Goal: Task Accomplishment & Management: Manage account settings

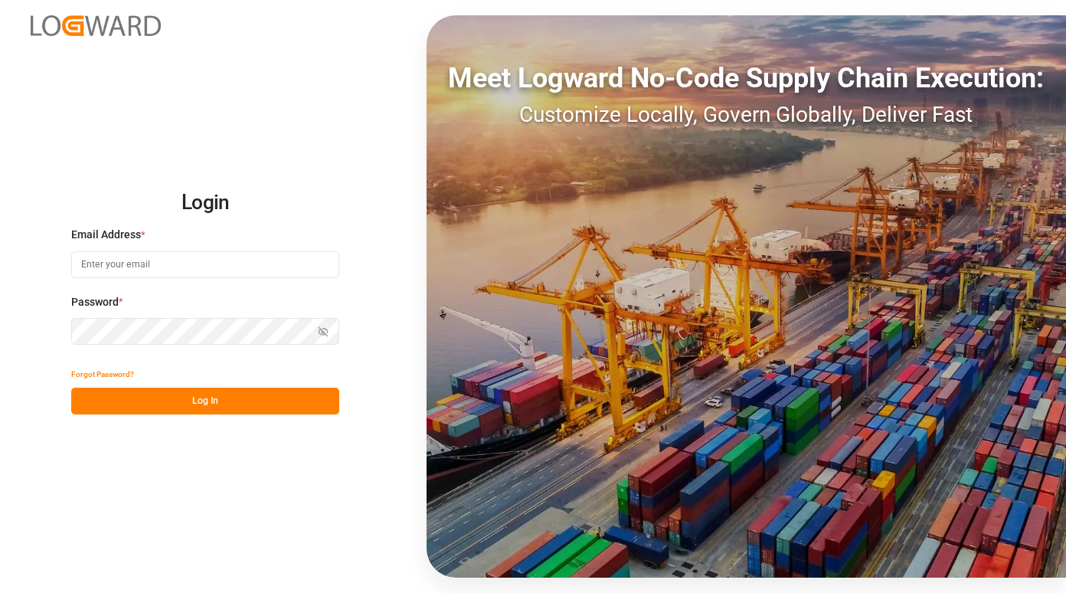
type input "[PERSON_NAME][EMAIL_ADDRESS][PERSON_NAME][PERSON_NAME][DOMAIN_NAME]"
click at [230, 403] on button "Log In" at bounding box center [205, 400] width 268 height 27
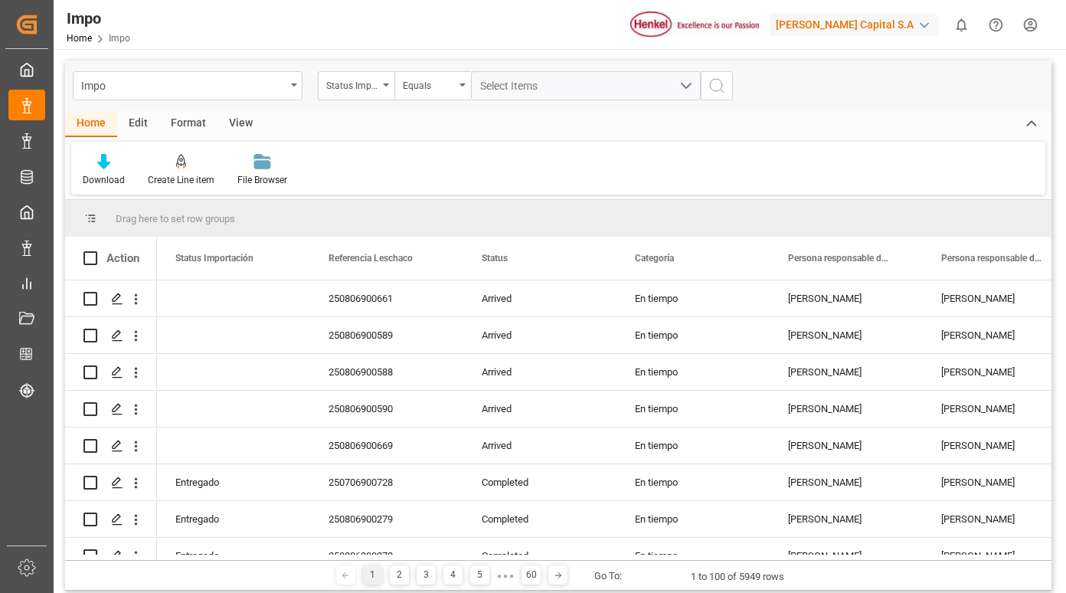
click at [380, 91] on div "Status Importación" at bounding box center [356, 85] width 77 height 29
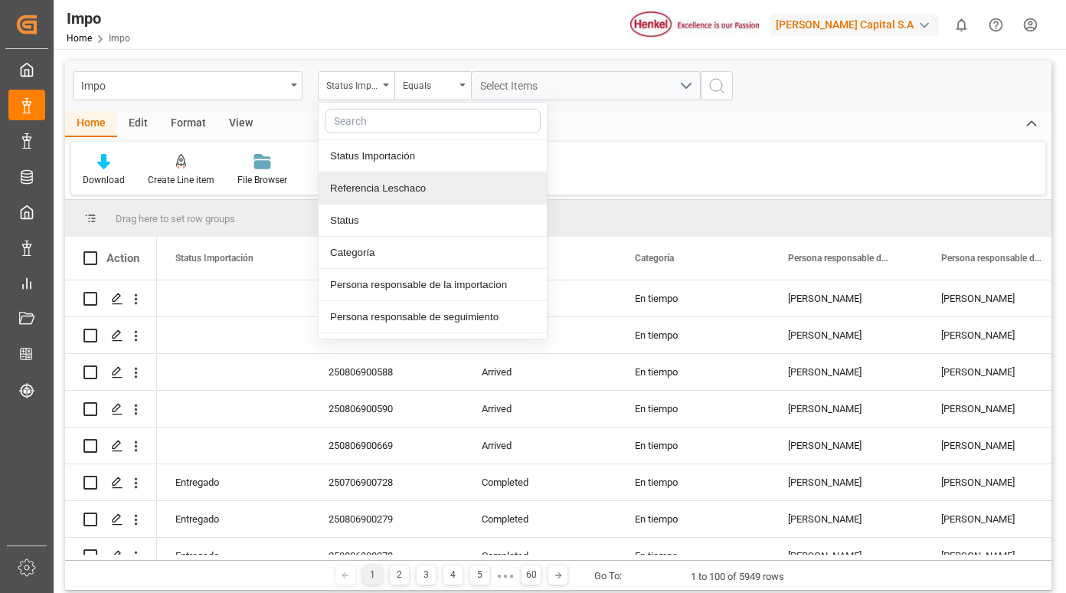
click at [394, 196] on div "Referencia Leschaco" at bounding box center [433, 188] width 228 height 32
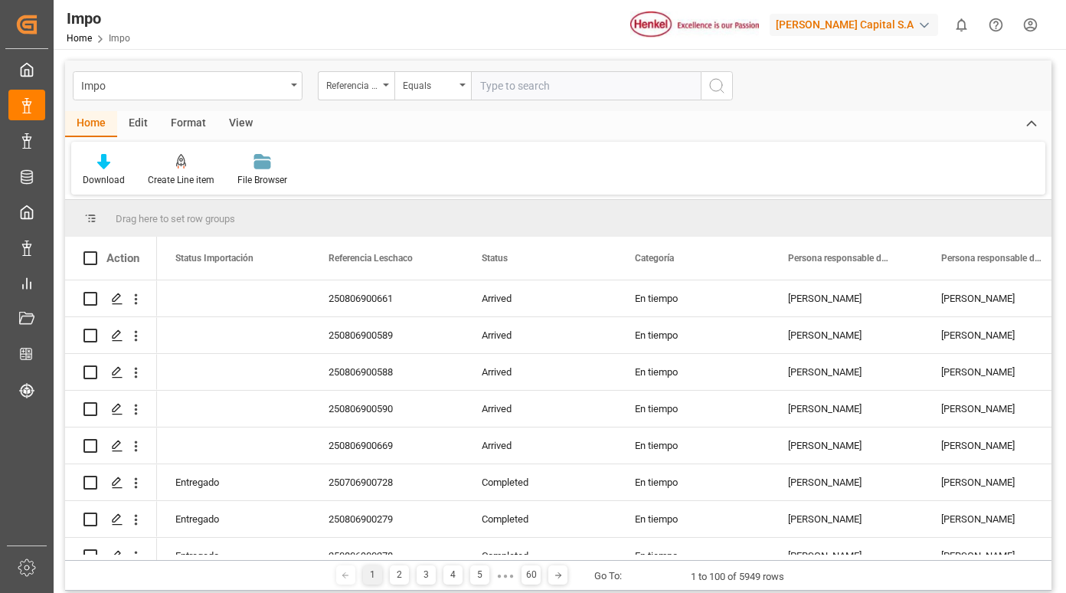
click at [508, 85] on input "text" at bounding box center [586, 85] width 230 height 29
type input "250815080136"
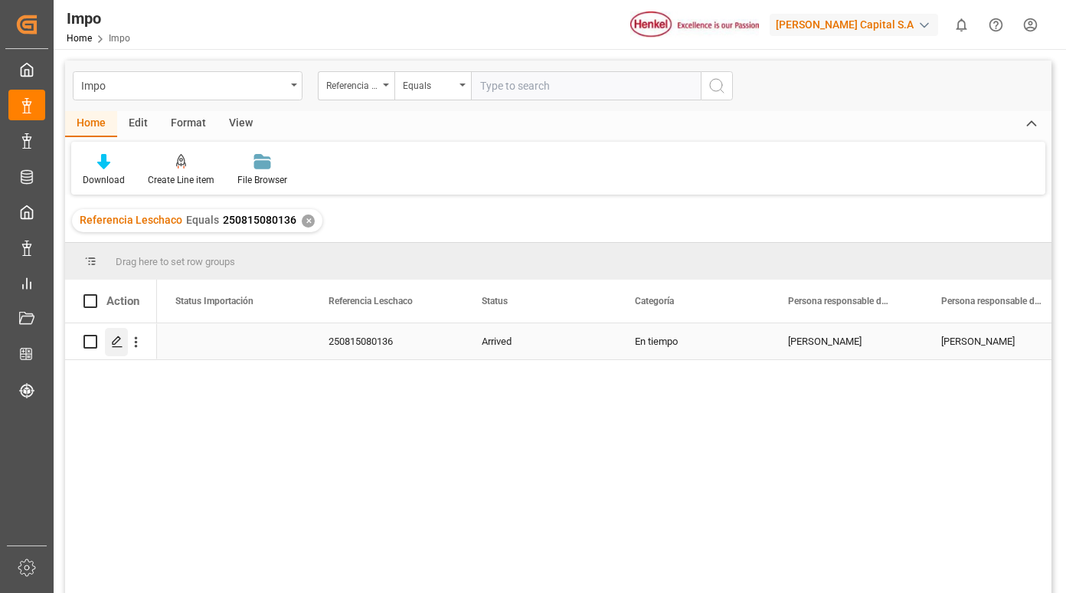
click at [119, 337] on icon "Press SPACE to select this row." at bounding box center [117, 341] width 12 height 12
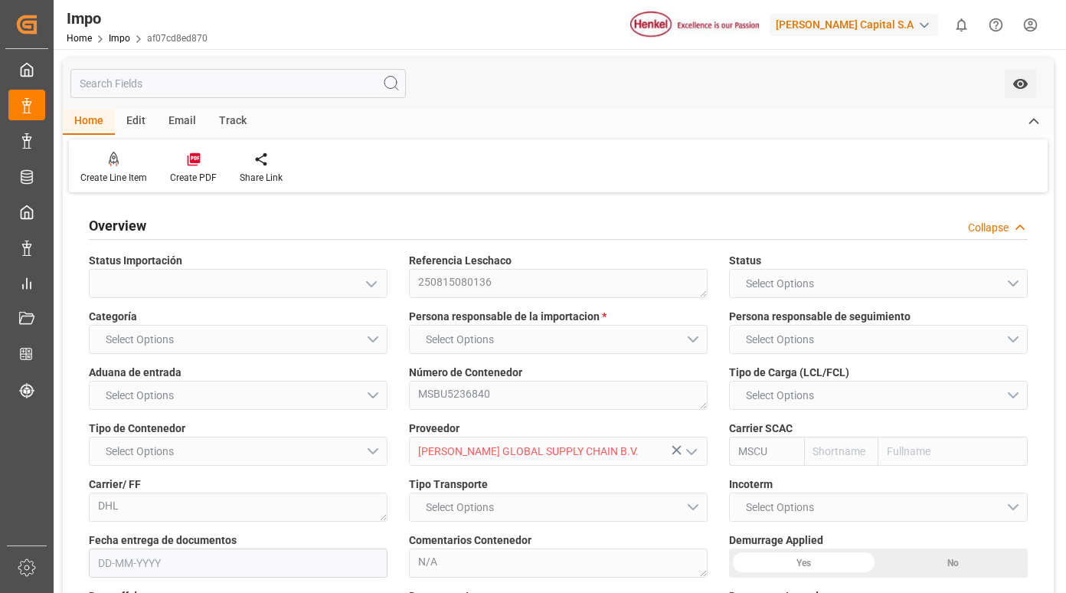
type input "MSC"
type input "Mediterranean Shipping Company"
type input "4"
type input "8.256"
type input "7"
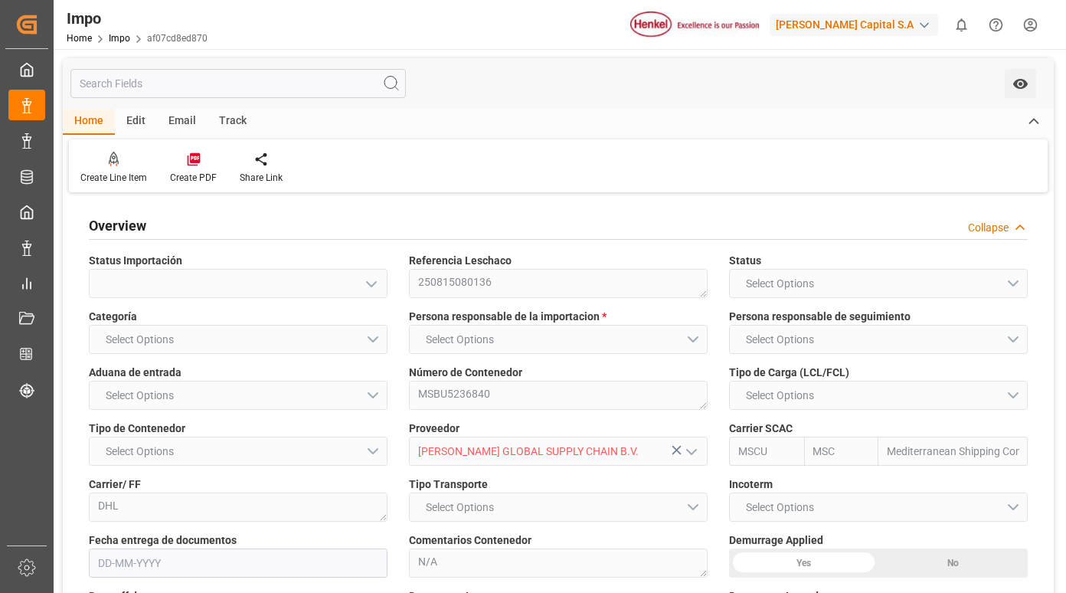
type input "[DATE]"
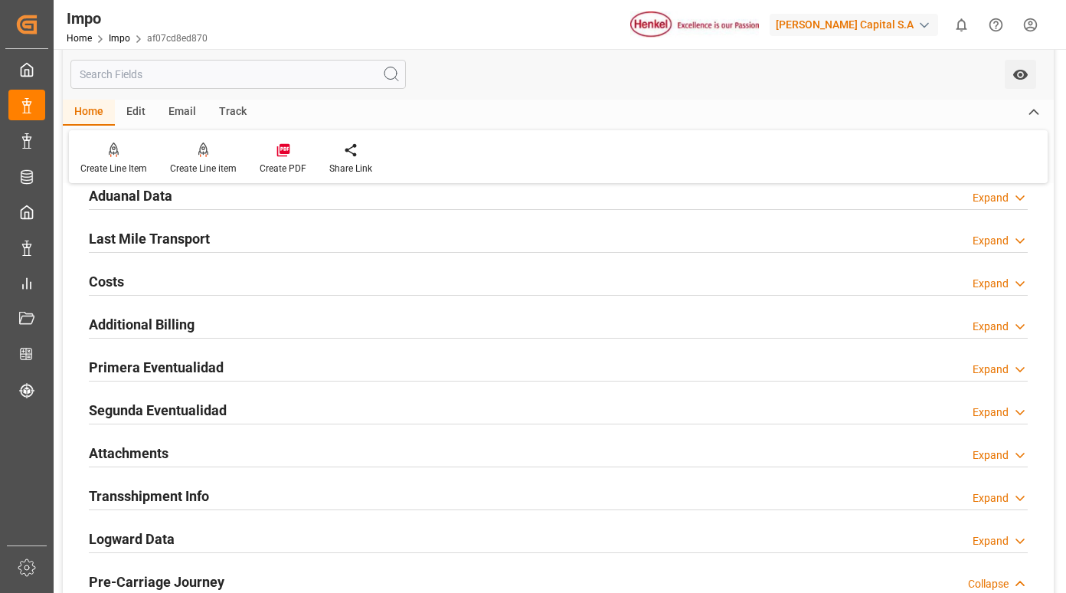
scroll to position [1148, 0]
click at [203, 369] on h2 "Primera Eventualidad" at bounding box center [156, 368] width 135 height 21
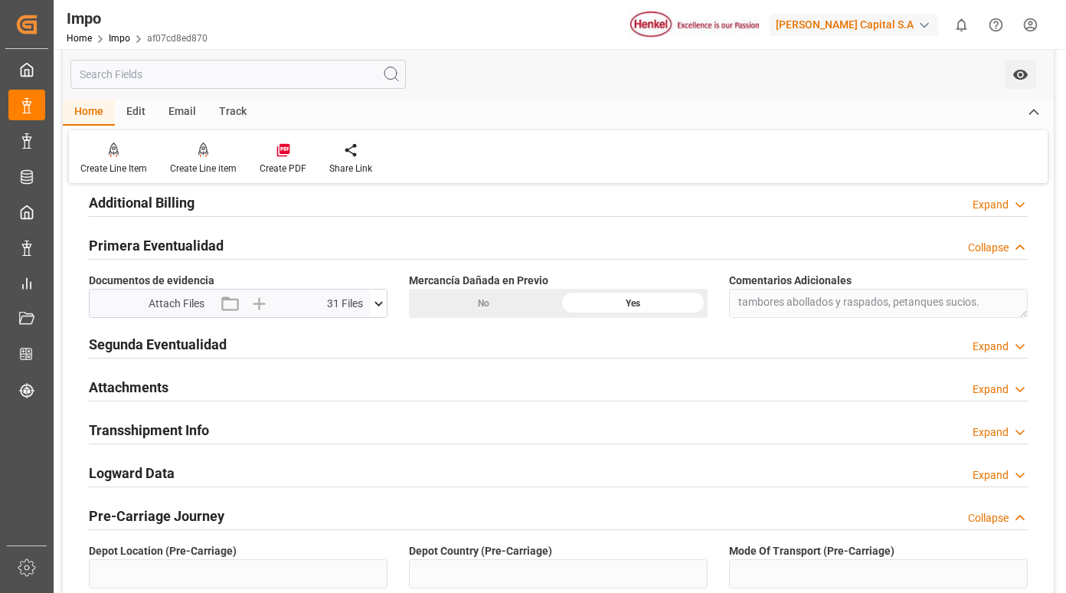
scroll to position [1302, 0]
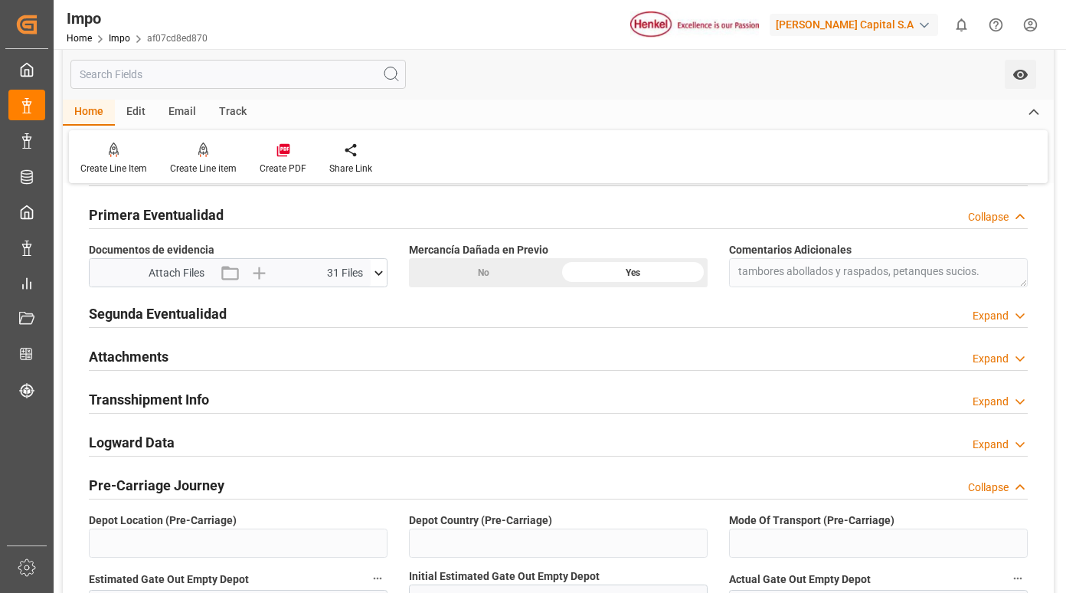
click at [379, 270] on icon at bounding box center [379, 273] width 16 height 16
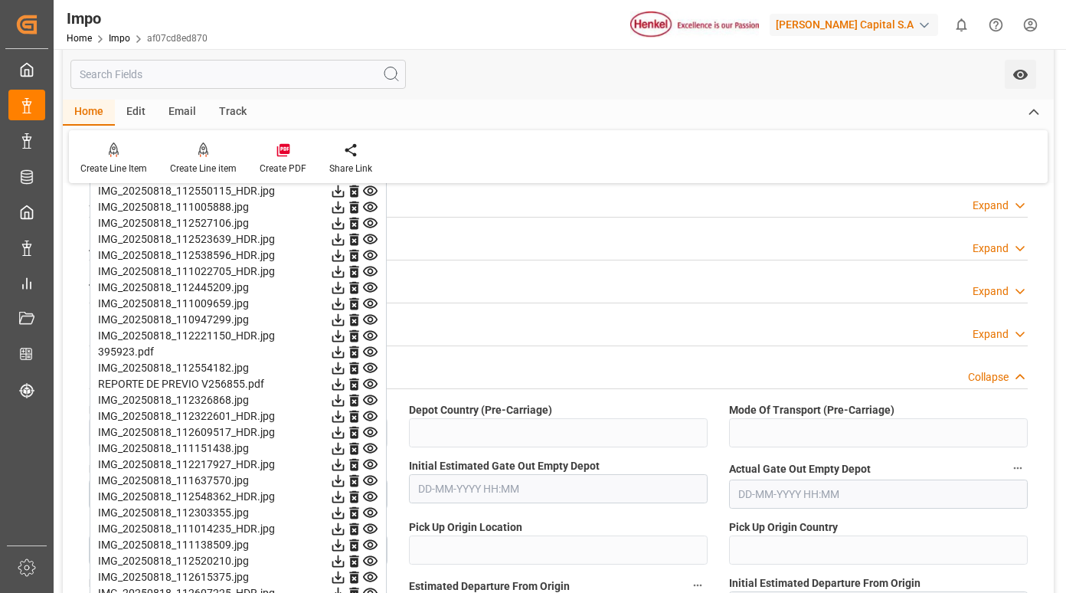
scroll to position [1378, 0]
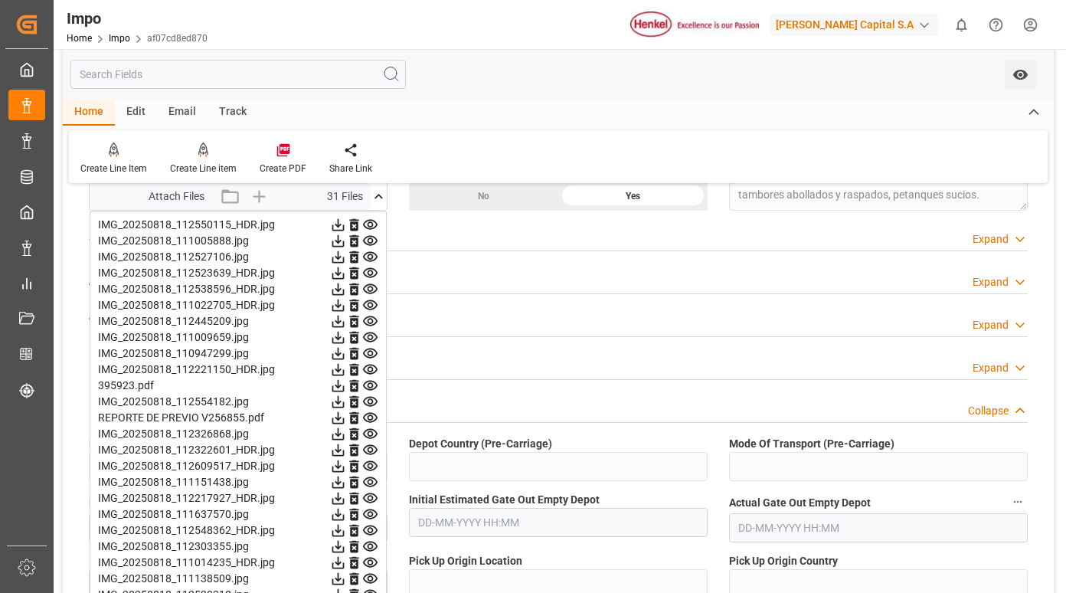
click at [345, 223] on icon at bounding box center [338, 225] width 12 height 12
click at [345, 238] on icon at bounding box center [338, 241] width 12 height 12
click at [346, 259] on icon at bounding box center [338, 257] width 16 height 16
click at [346, 268] on icon at bounding box center [338, 273] width 16 height 16
click at [345, 258] on icon at bounding box center [338, 257] width 12 height 12
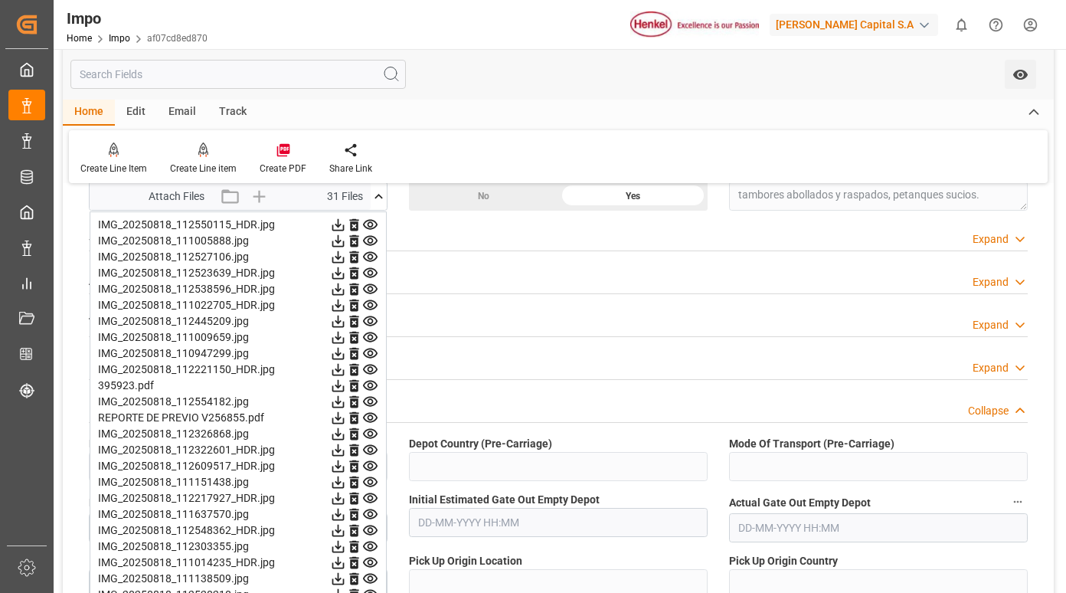
click at [346, 270] on icon at bounding box center [338, 273] width 16 height 16
click at [345, 288] on icon at bounding box center [338, 289] width 12 height 12
click at [346, 289] on icon at bounding box center [338, 289] width 16 height 16
click at [346, 302] on icon at bounding box center [338, 305] width 16 height 16
click at [346, 320] on icon at bounding box center [338, 321] width 16 height 16
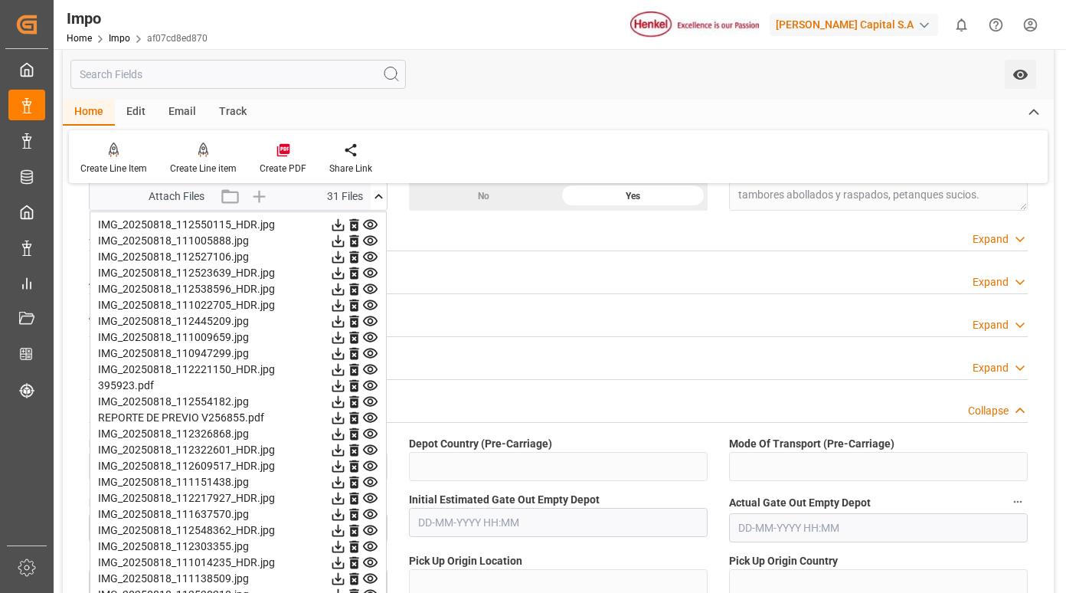
click at [346, 341] on icon at bounding box center [338, 337] width 16 height 16
click at [346, 352] on icon at bounding box center [338, 353] width 16 height 16
click at [346, 368] on icon at bounding box center [338, 369] width 16 height 16
click at [346, 402] on icon at bounding box center [338, 402] width 16 height 16
click at [345, 415] on icon at bounding box center [338, 418] width 12 height 12
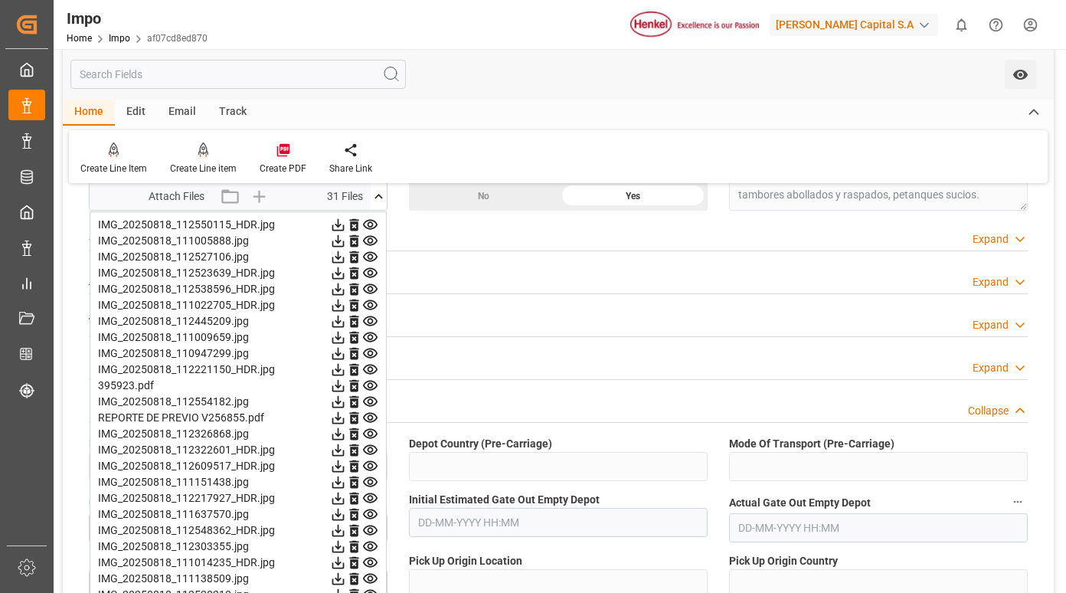
click at [345, 429] on icon at bounding box center [338, 434] width 12 height 12
click at [345, 419] on icon at bounding box center [338, 418] width 12 height 12
click at [346, 433] on icon at bounding box center [338, 434] width 16 height 16
click at [345, 445] on icon at bounding box center [338, 450] width 12 height 12
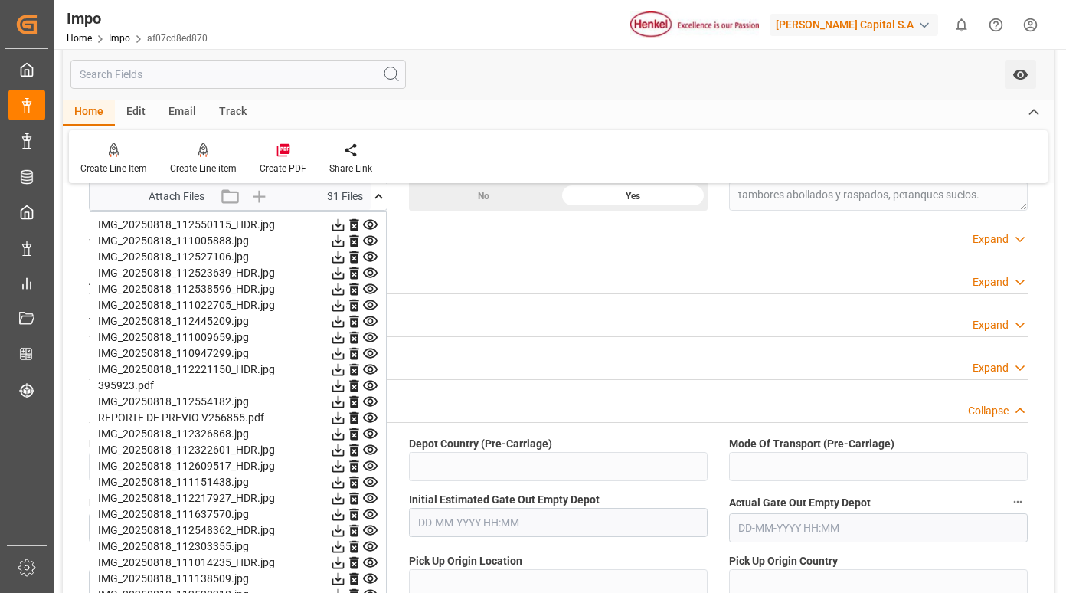
click at [346, 468] on icon at bounding box center [338, 466] width 16 height 16
click at [345, 479] on icon at bounding box center [338, 482] width 12 height 12
click at [346, 498] on icon at bounding box center [338, 498] width 16 height 16
click at [346, 515] on icon at bounding box center [338, 514] width 16 height 16
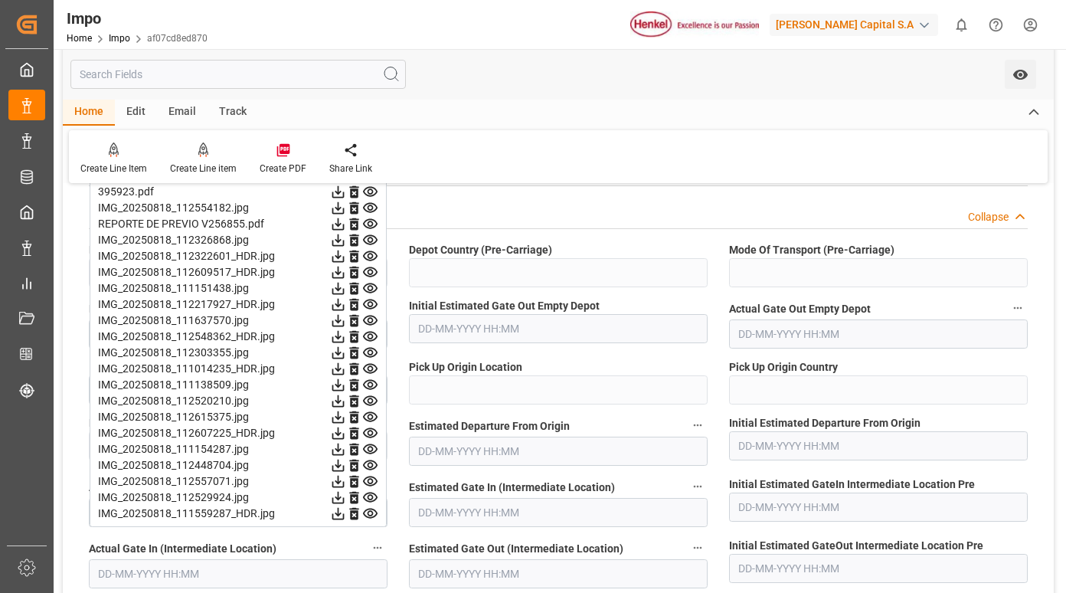
scroll to position [1608, 0]
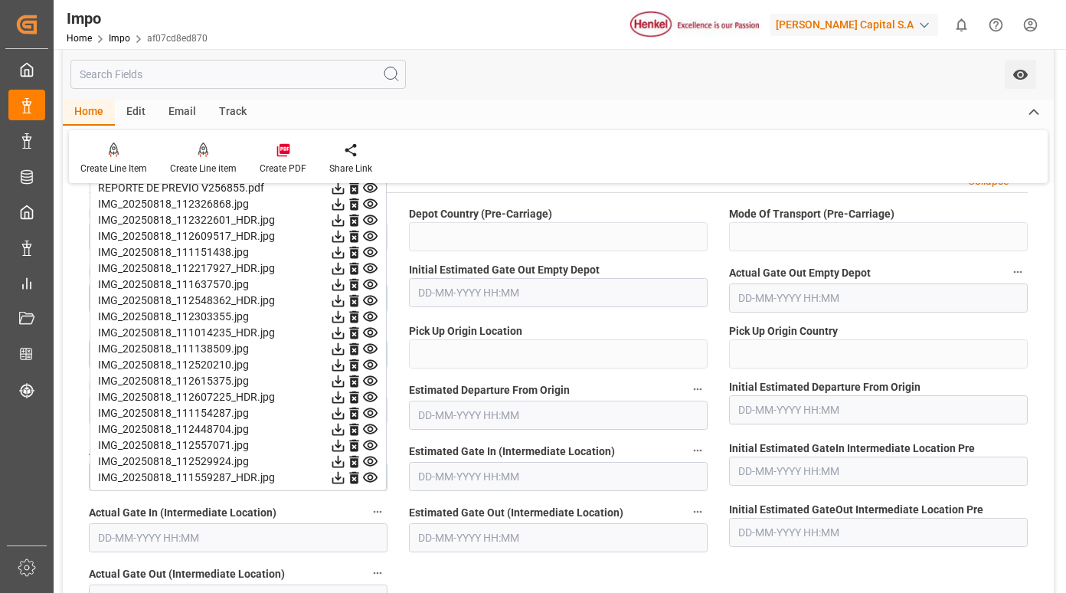
click at [346, 267] on icon at bounding box center [338, 268] width 16 height 16
click at [345, 285] on icon at bounding box center [338, 285] width 12 height 12
click at [346, 301] on icon at bounding box center [338, 300] width 16 height 16
click at [345, 317] on icon at bounding box center [338, 317] width 12 height 12
click at [346, 333] on icon at bounding box center [338, 333] width 16 height 16
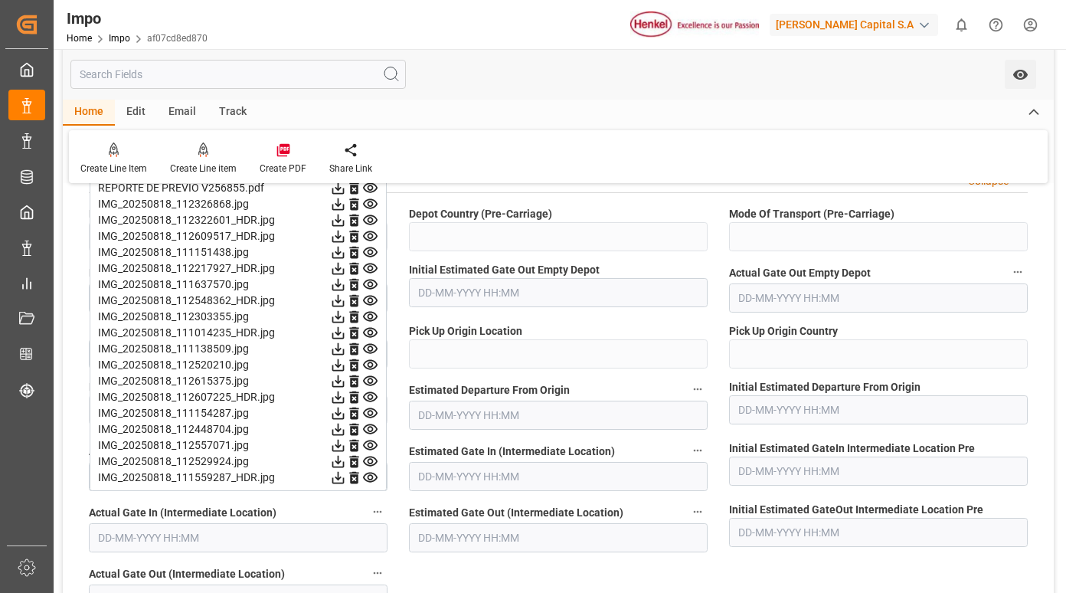
click at [345, 350] on icon at bounding box center [338, 349] width 12 height 12
click at [345, 410] on icon at bounding box center [338, 413] width 12 height 12
click at [345, 425] on icon at bounding box center [338, 429] width 12 height 12
click at [345, 443] on icon at bounding box center [338, 445] width 12 height 12
click at [346, 458] on icon at bounding box center [338, 461] width 16 height 16
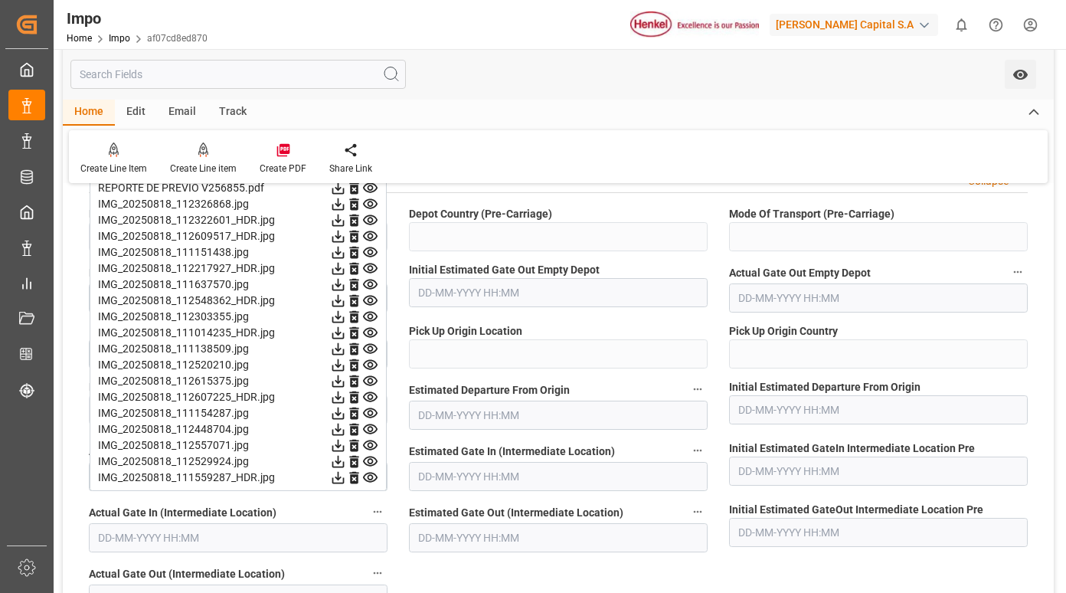
click at [346, 474] on icon at bounding box center [338, 477] width 16 height 16
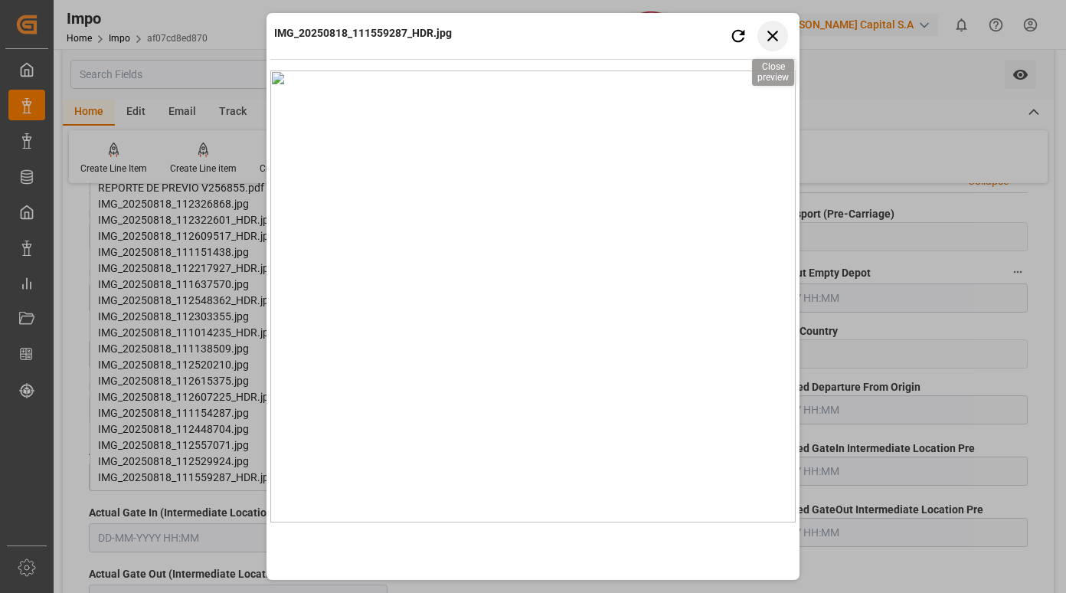
click at [774, 35] on icon "button" at bounding box center [772, 36] width 11 height 11
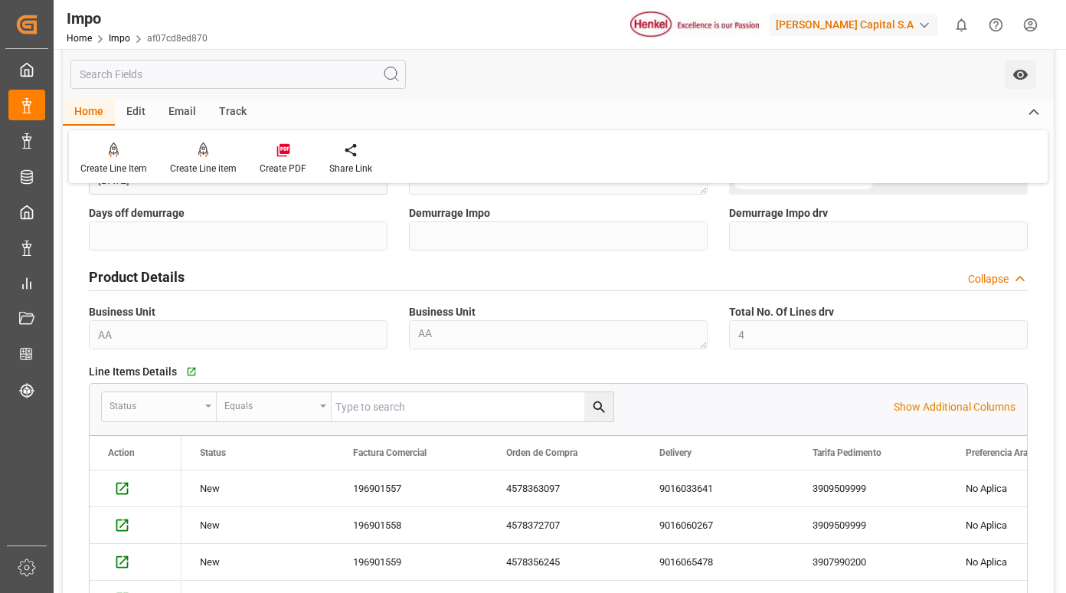
scroll to position [0, 0]
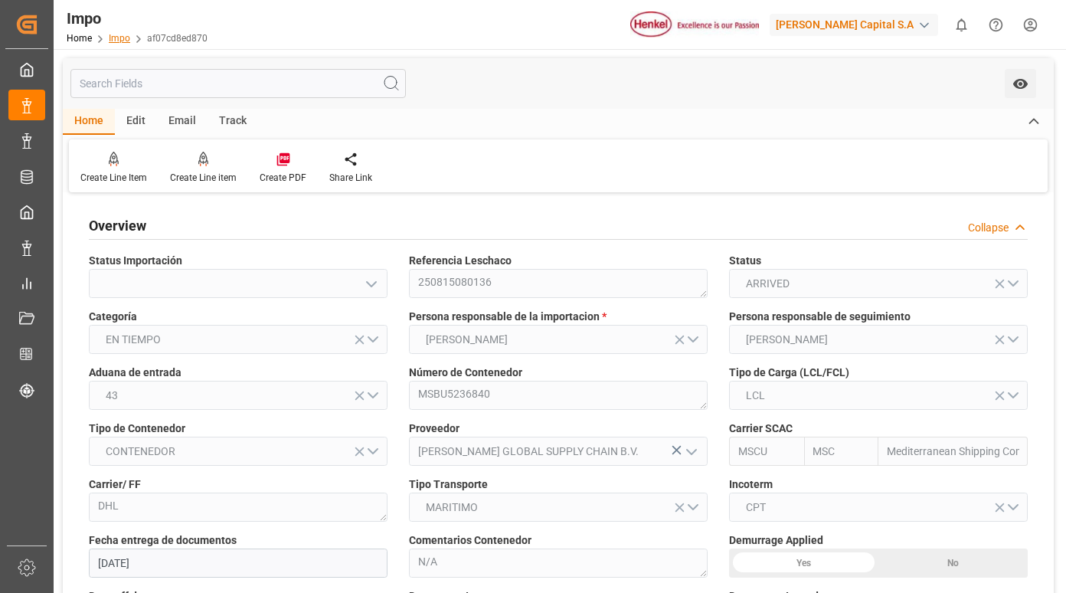
click at [115, 39] on link "Impo" at bounding box center [119, 38] width 21 height 11
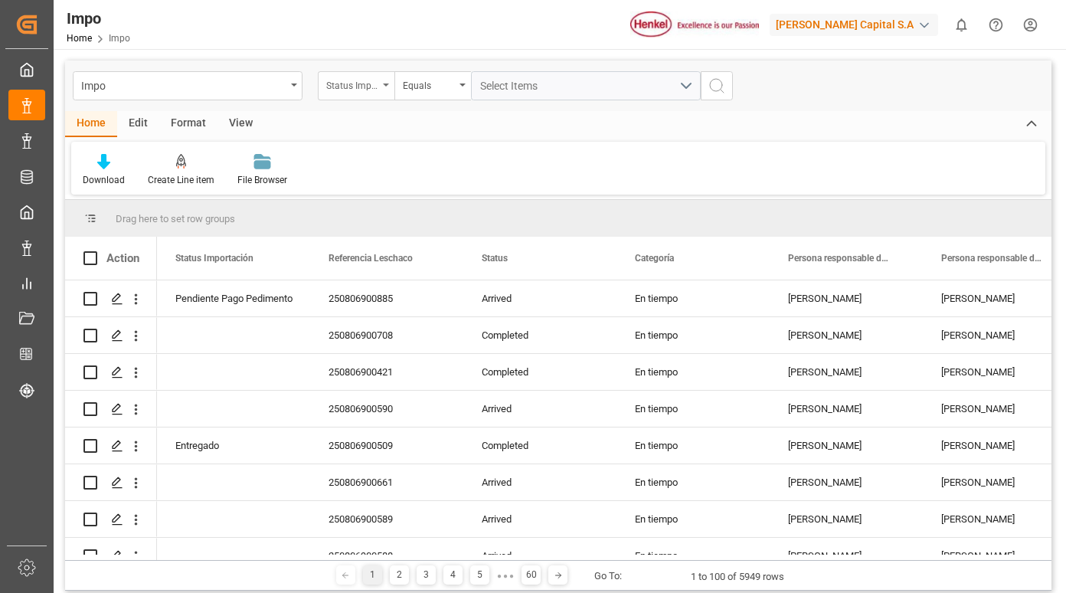
click at [371, 87] on div "Status Importación" at bounding box center [352, 84] width 52 height 18
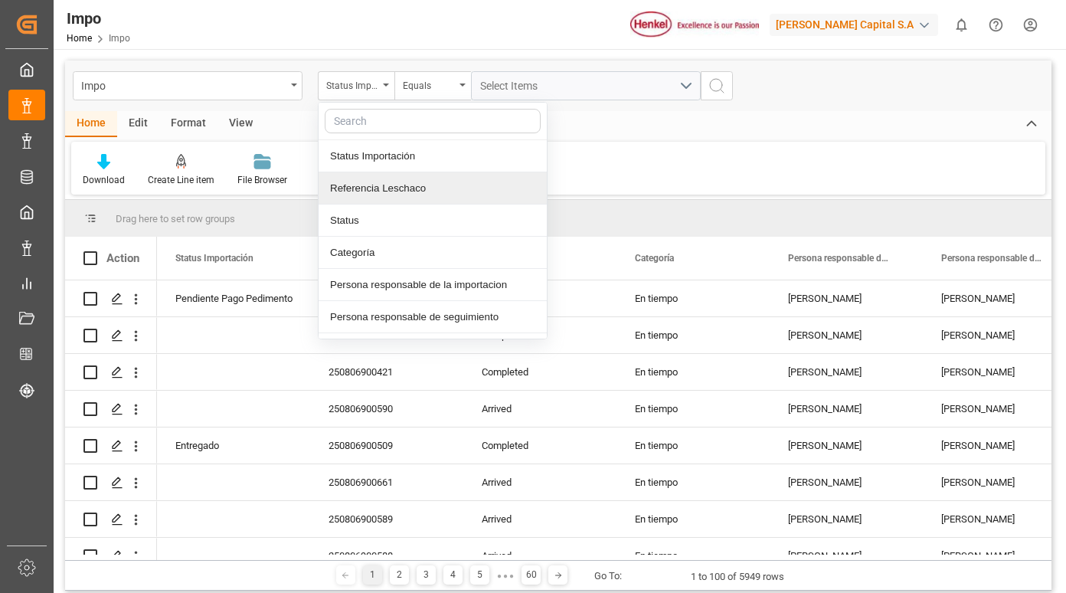
click at [390, 188] on div "Referencia Leschaco" at bounding box center [433, 188] width 228 height 32
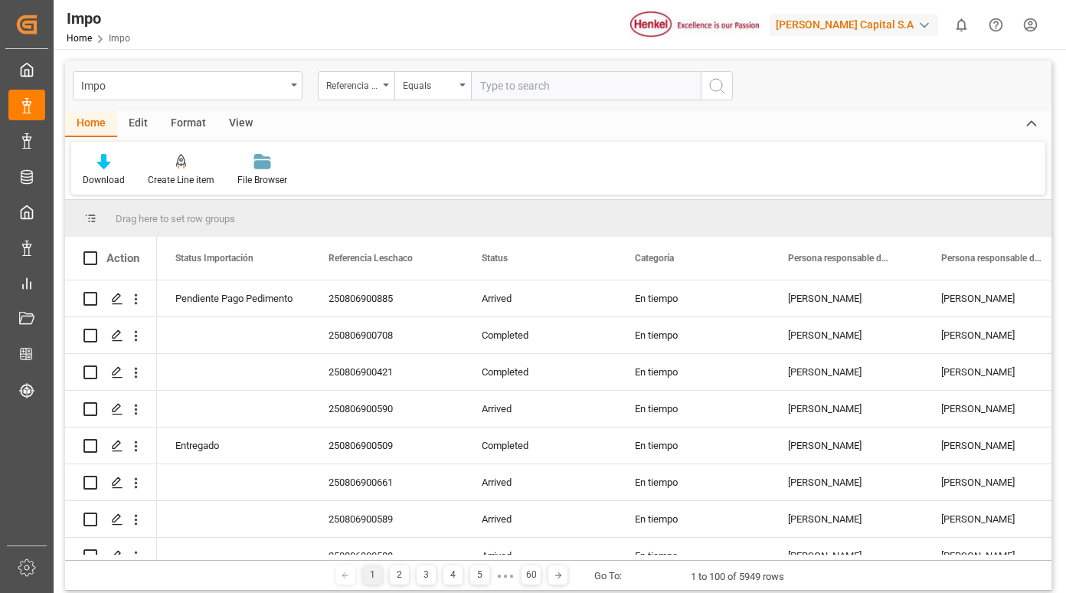
click at [519, 83] on input "text" at bounding box center [586, 85] width 230 height 29
type input "250815080132"
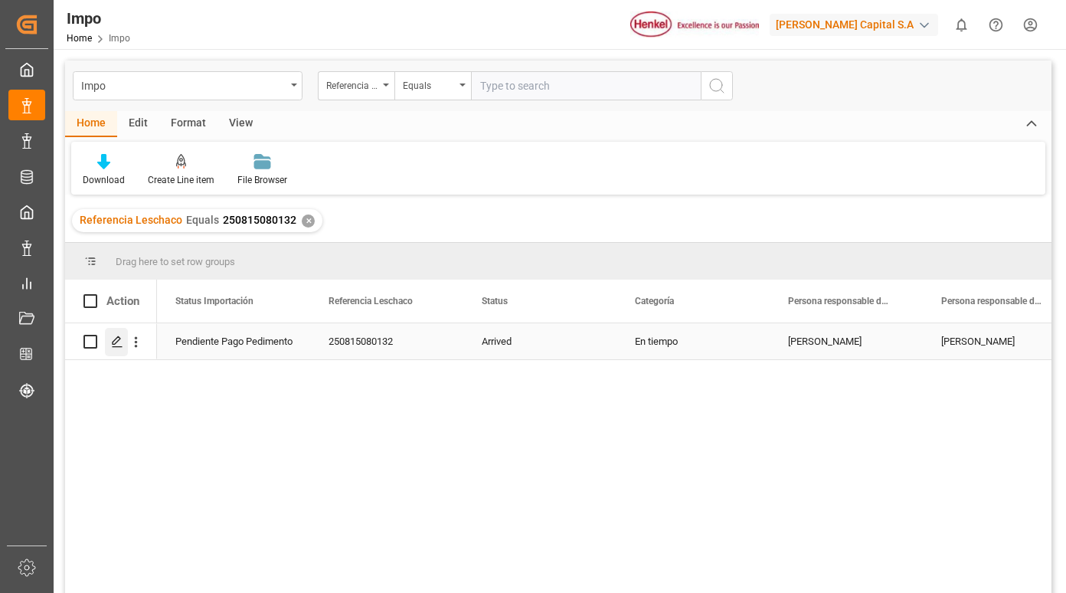
click at [115, 338] on icon "Press SPACE to select this row." at bounding box center [117, 341] width 12 height 12
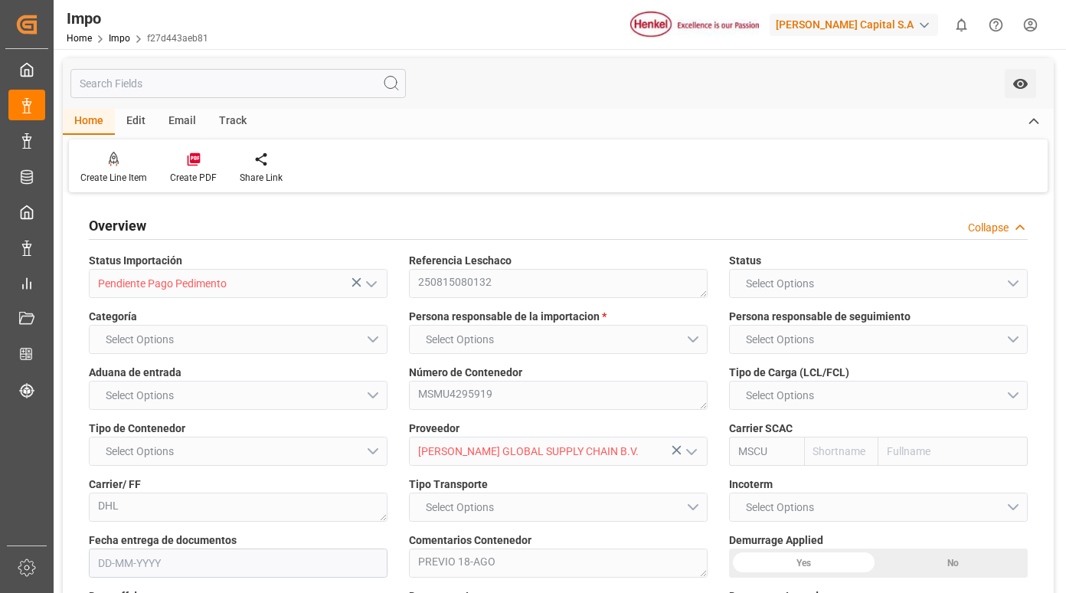
type input "MSC"
type input "Mediterranean Shipping Company"
type input "0"
type input "1"
type input "0.53"
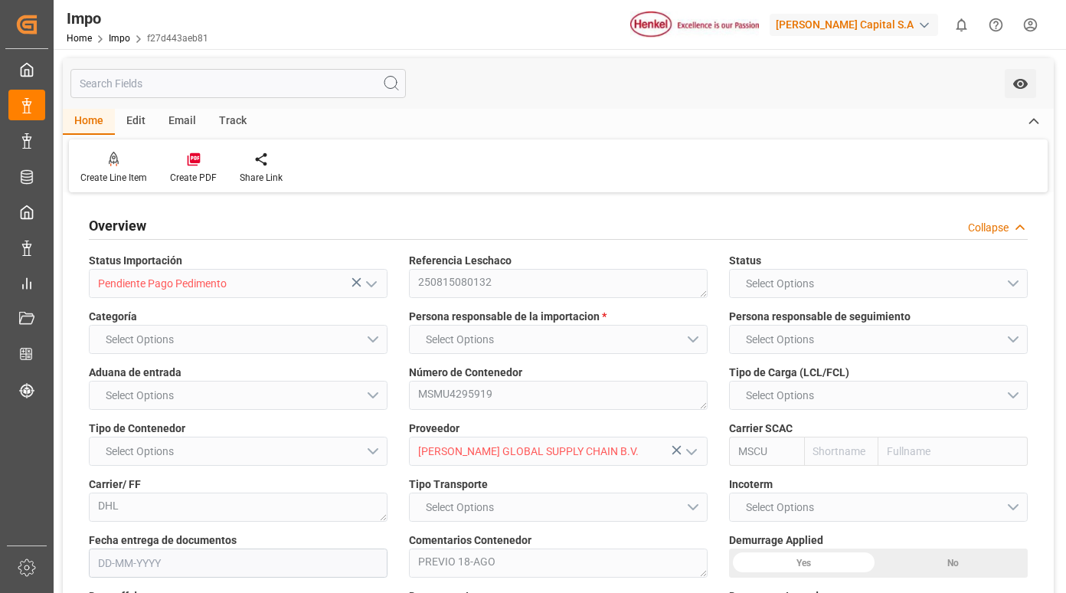
type input "1"
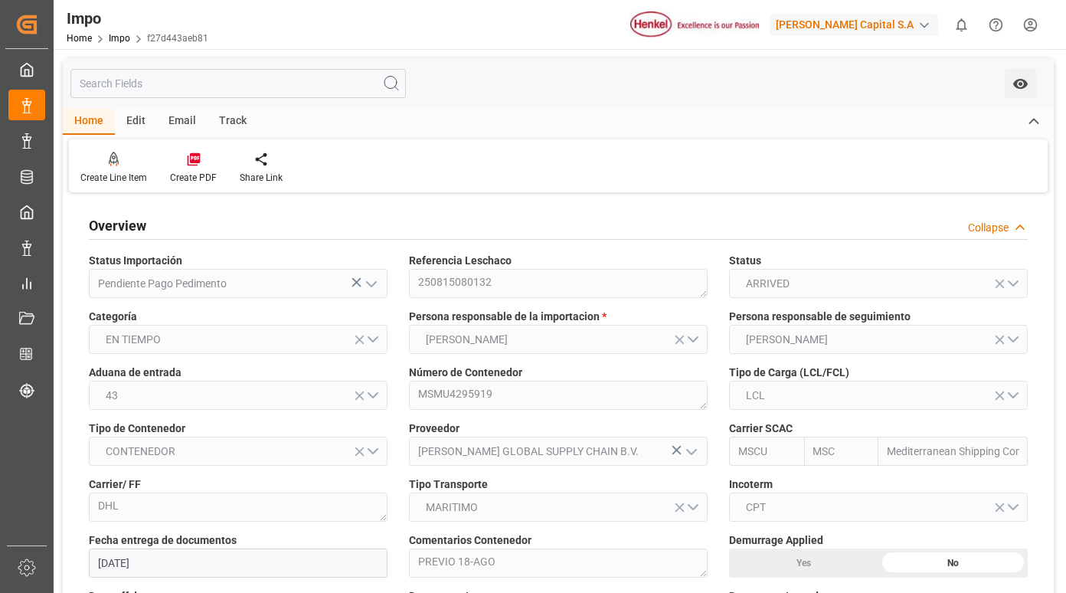
type input "[DATE]"
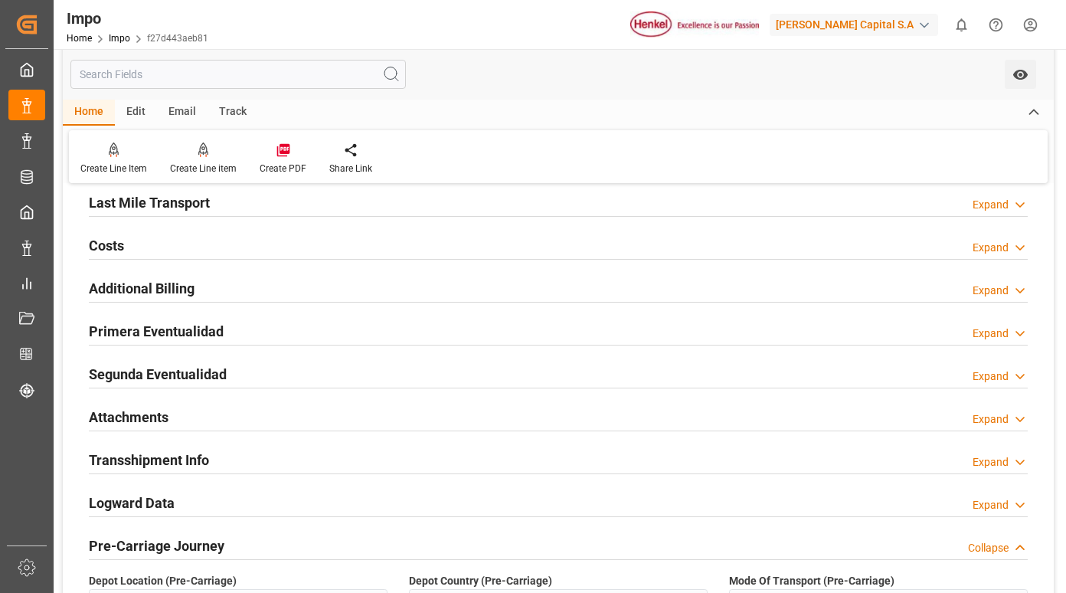
scroll to position [1072, 0]
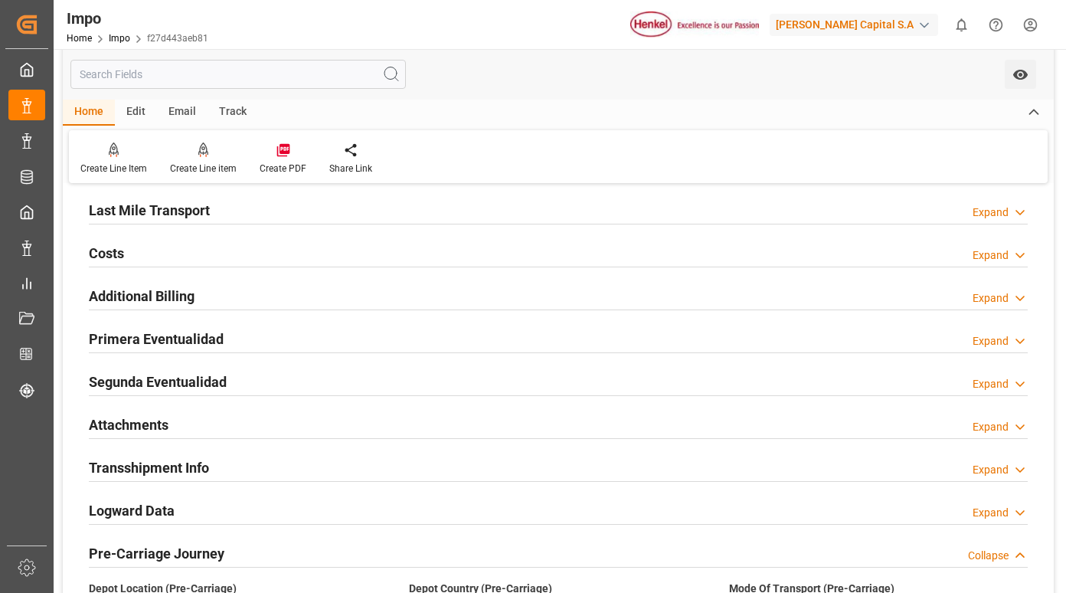
click at [168, 335] on h2 "Primera Eventualidad" at bounding box center [156, 338] width 135 height 21
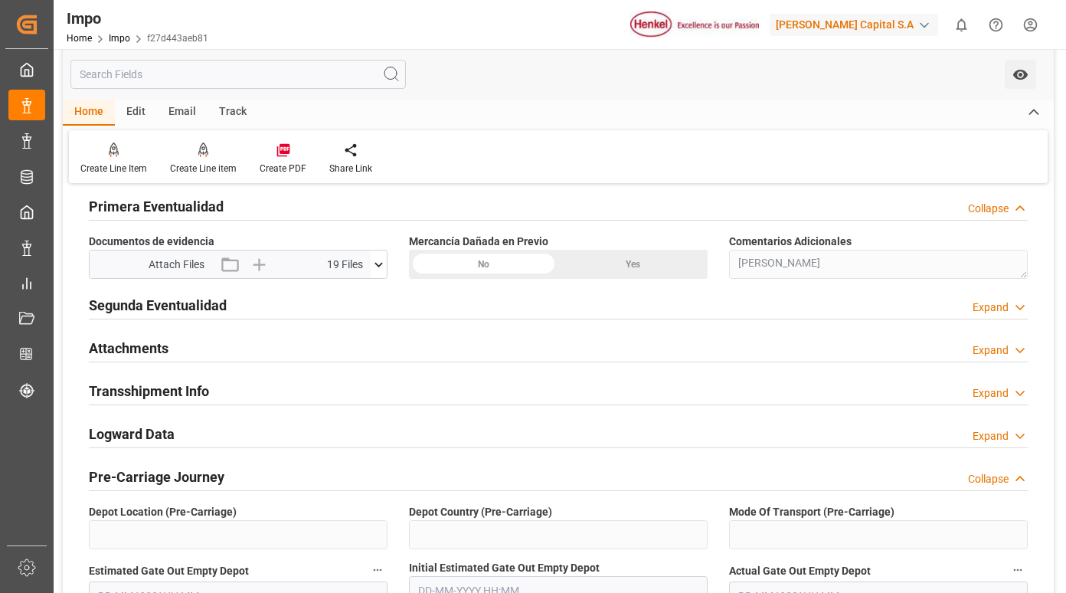
scroll to position [1225, 0]
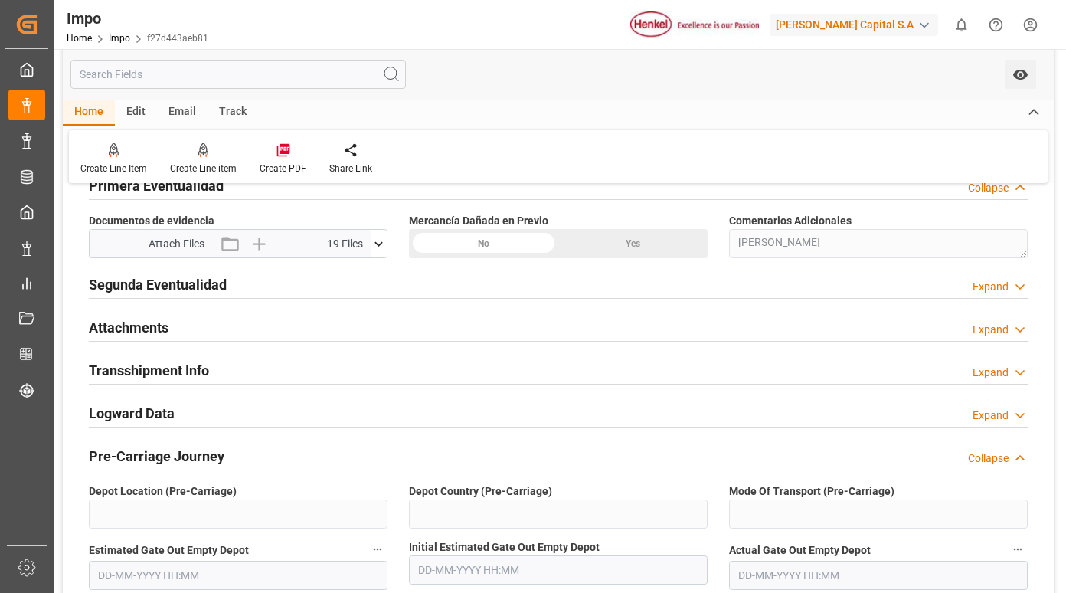
click at [374, 239] on icon at bounding box center [379, 244] width 16 height 16
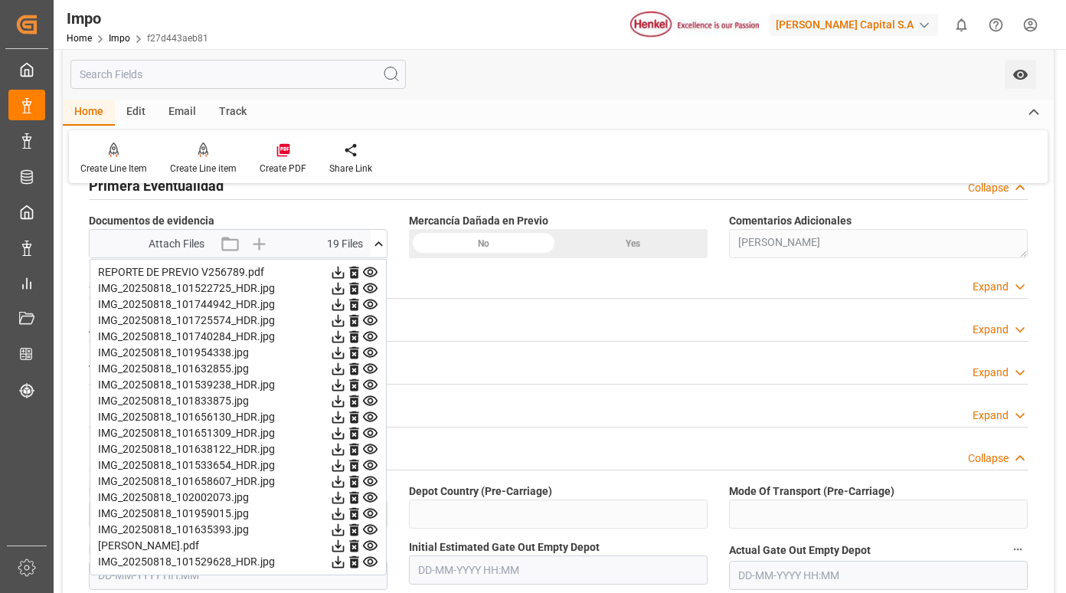
click at [345, 269] on icon at bounding box center [338, 272] width 12 height 12
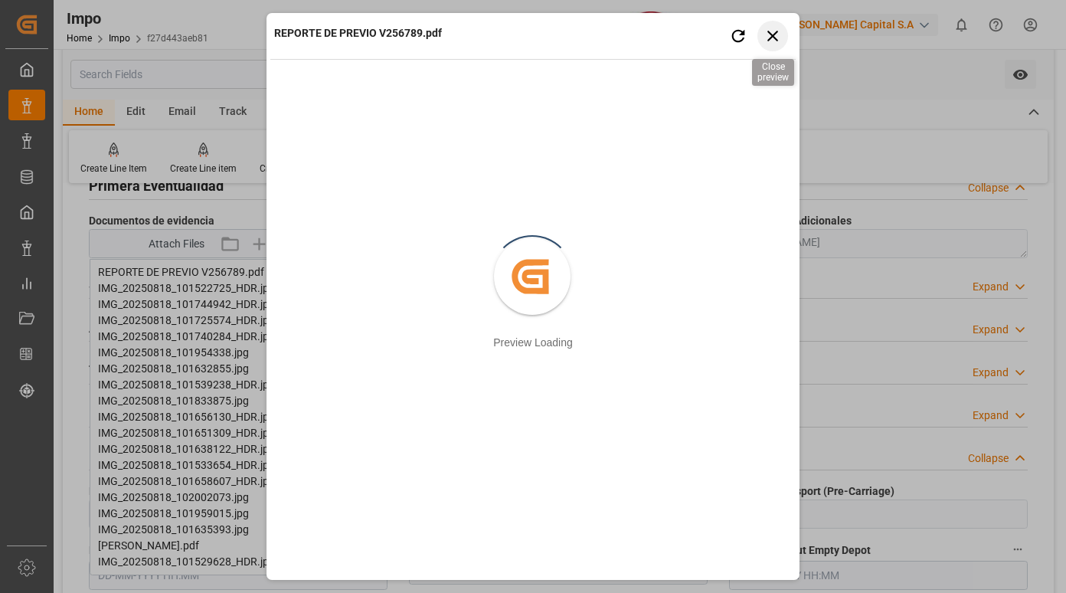
click at [771, 31] on icon "button" at bounding box center [772, 35] width 19 height 19
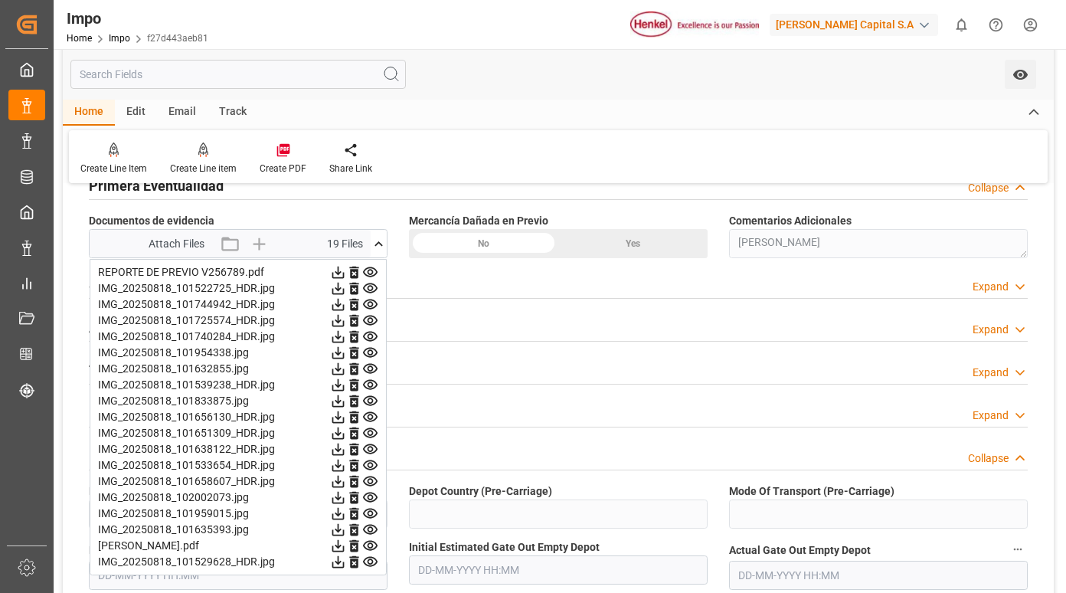
click at [345, 290] on icon at bounding box center [338, 289] width 12 height 12
click at [345, 302] on icon at bounding box center [338, 305] width 12 height 12
click at [345, 320] on icon at bounding box center [338, 321] width 12 height 12
click at [345, 341] on icon at bounding box center [338, 337] width 12 height 12
click at [345, 352] on icon at bounding box center [338, 353] width 12 height 12
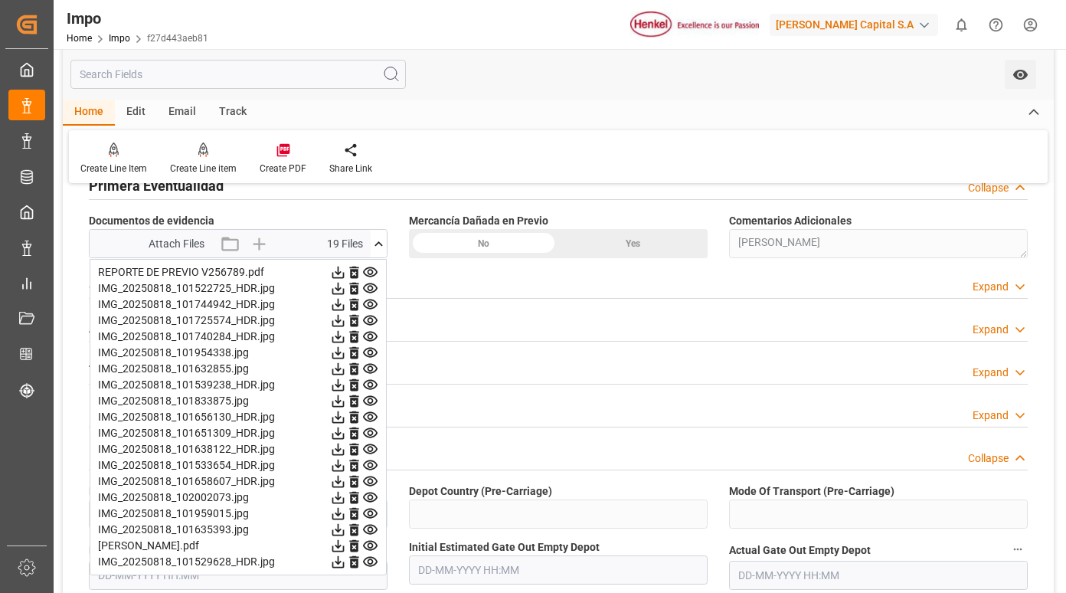
click at [345, 364] on icon at bounding box center [338, 369] width 12 height 12
click at [345, 387] on icon at bounding box center [338, 385] width 12 height 12
click at [346, 404] on icon at bounding box center [338, 401] width 16 height 16
click at [346, 399] on icon at bounding box center [338, 401] width 16 height 16
click at [345, 416] on icon at bounding box center [338, 417] width 12 height 12
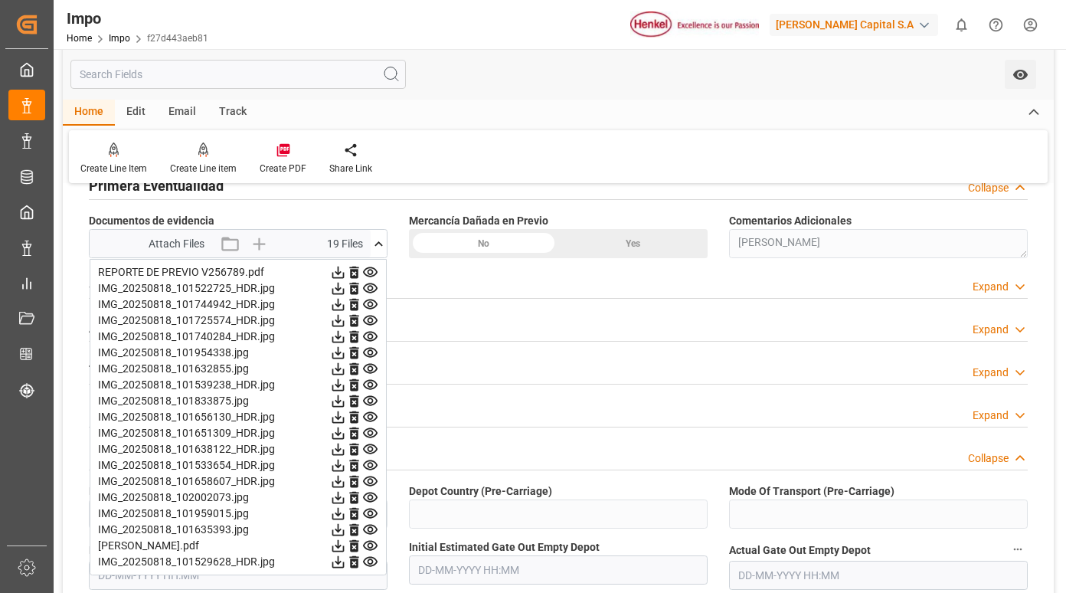
click at [346, 430] on icon at bounding box center [338, 433] width 16 height 16
click at [345, 447] on icon at bounding box center [338, 449] width 12 height 12
click at [346, 446] on icon at bounding box center [338, 449] width 16 height 16
click at [345, 453] on icon at bounding box center [338, 449] width 12 height 12
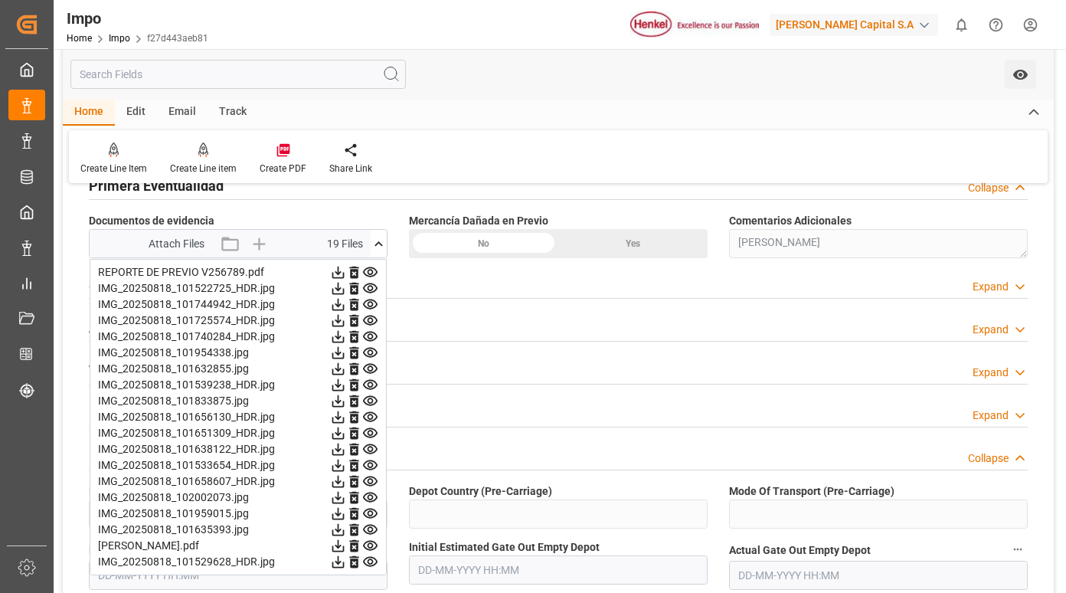
click at [345, 463] on icon at bounding box center [338, 465] width 12 height 12
click at [346, 484] on icon at bounding box center [338, 481] width 16 height 16
click at [345, 501] on icon at bounding box center [338, 498] width 12 height 12
click at [346, 511] on icon at bounding box center [338, 513] width 16 height 16
click at [346, 528] on icon at bounding box center [338, 529] width 16 height 16
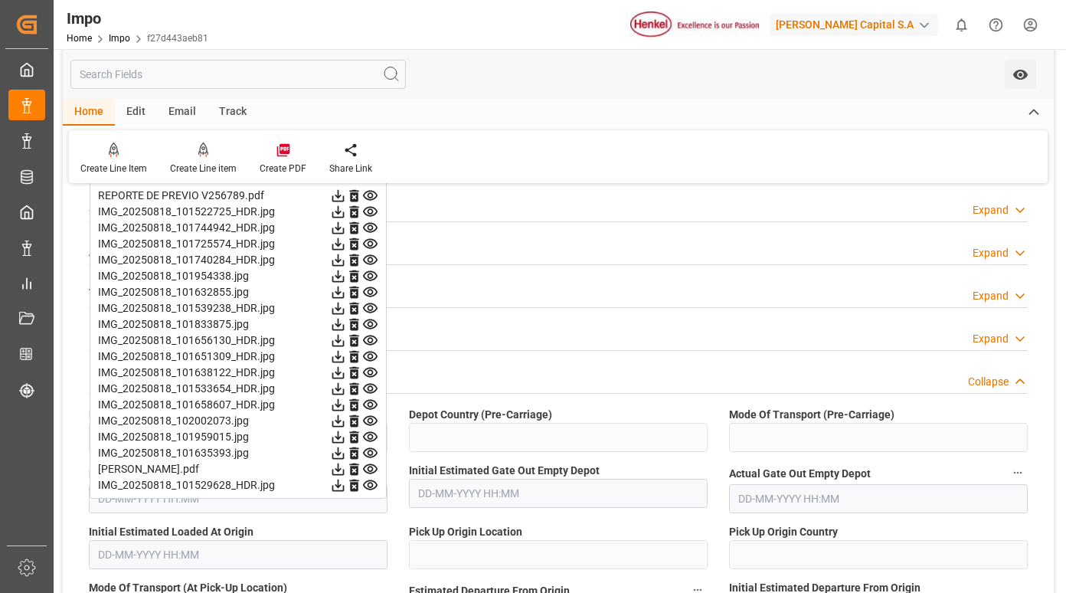
scroll to position [1378, 0]
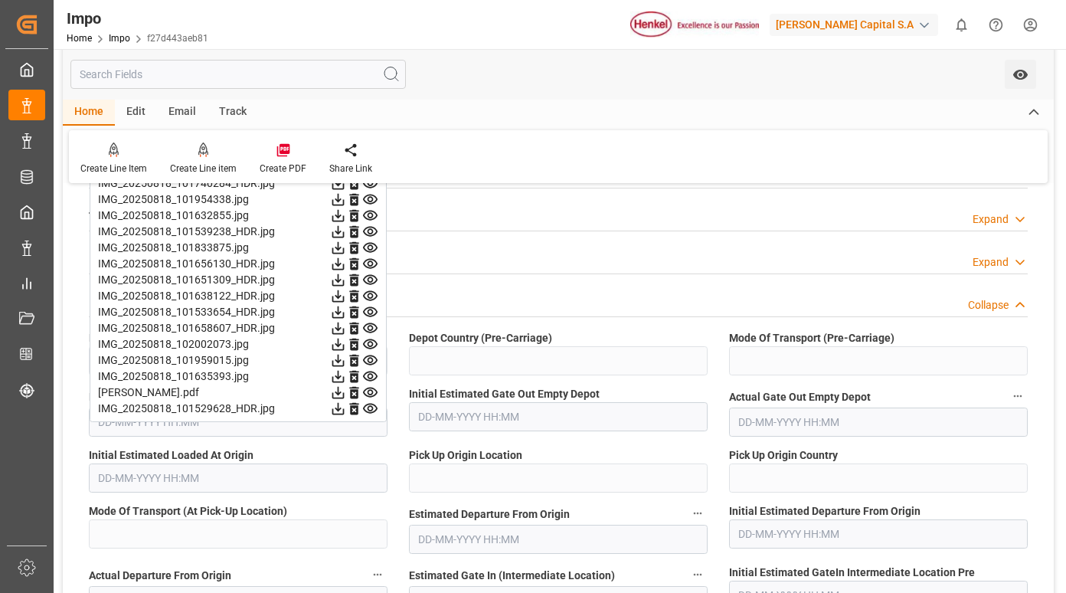
click at [345, 362] on icon at bounding box center [338, 360] width 12 height 12
click at [345, 376] on icon at bounding box center [338, 377] width 12 height 12
click at [346, 387] on icon at bounding box center [338, 392] width 16 height 16
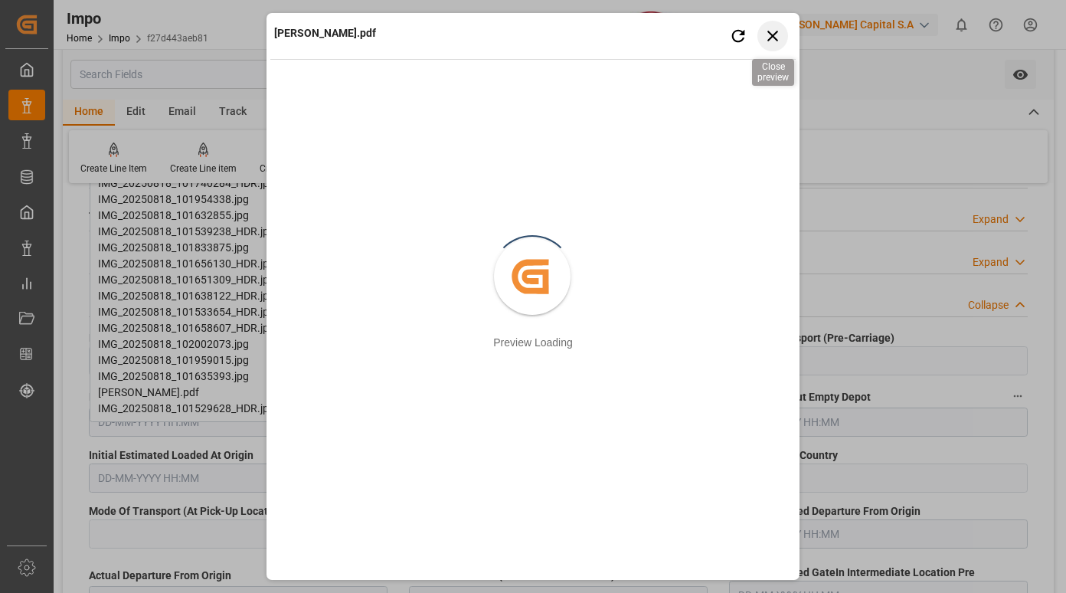
click at [772, 35] on icon "button" at bounding box center [772, 36] width 11 height 11
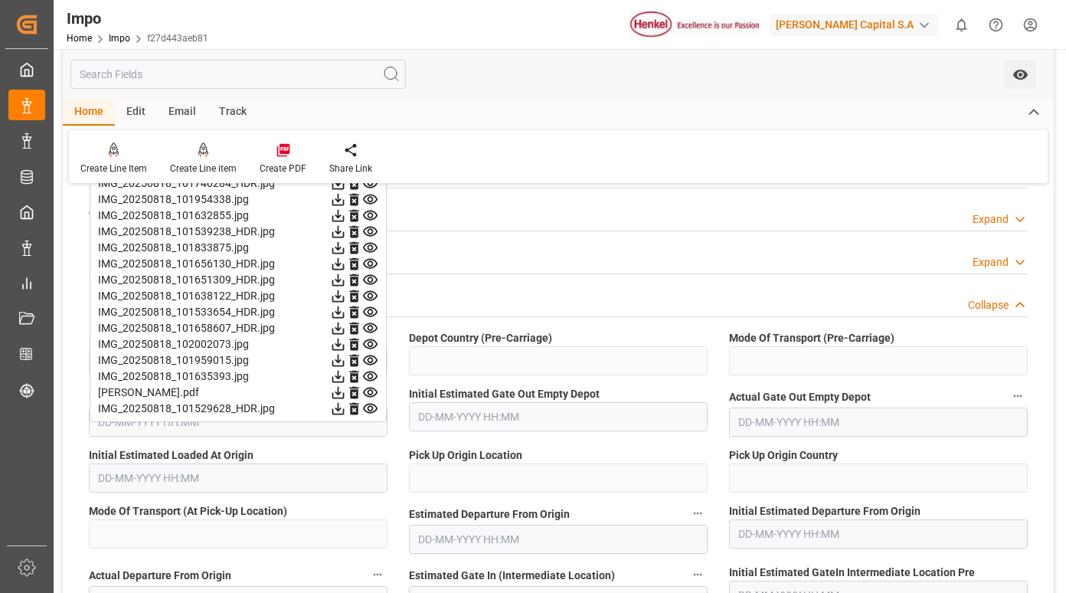
click at [346, 407] on icon at bounding box center [338, 408] width 16 height 16
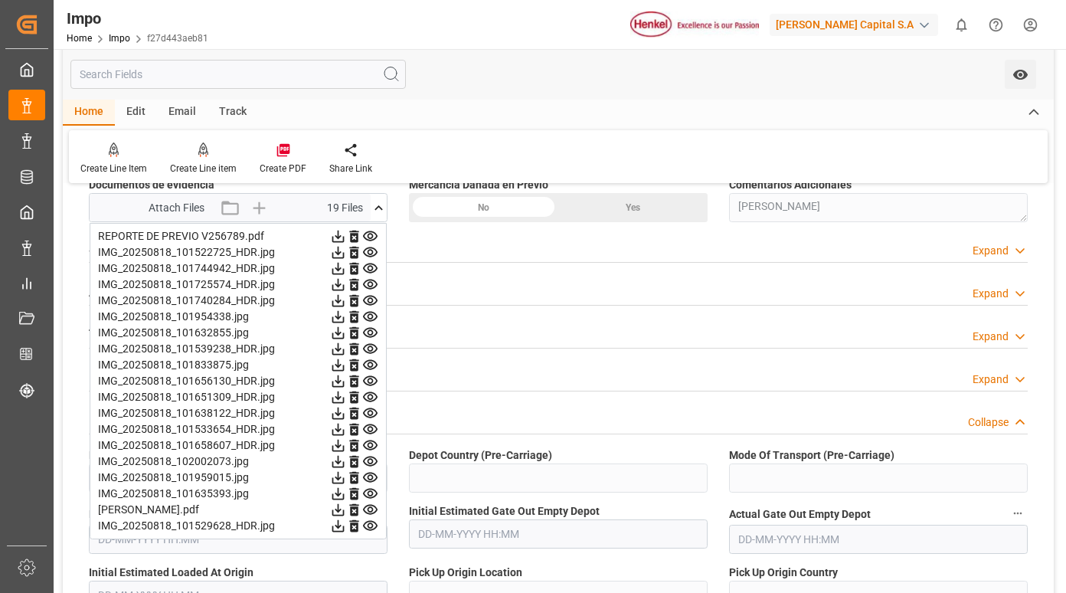
scroll to position [1225, 0]
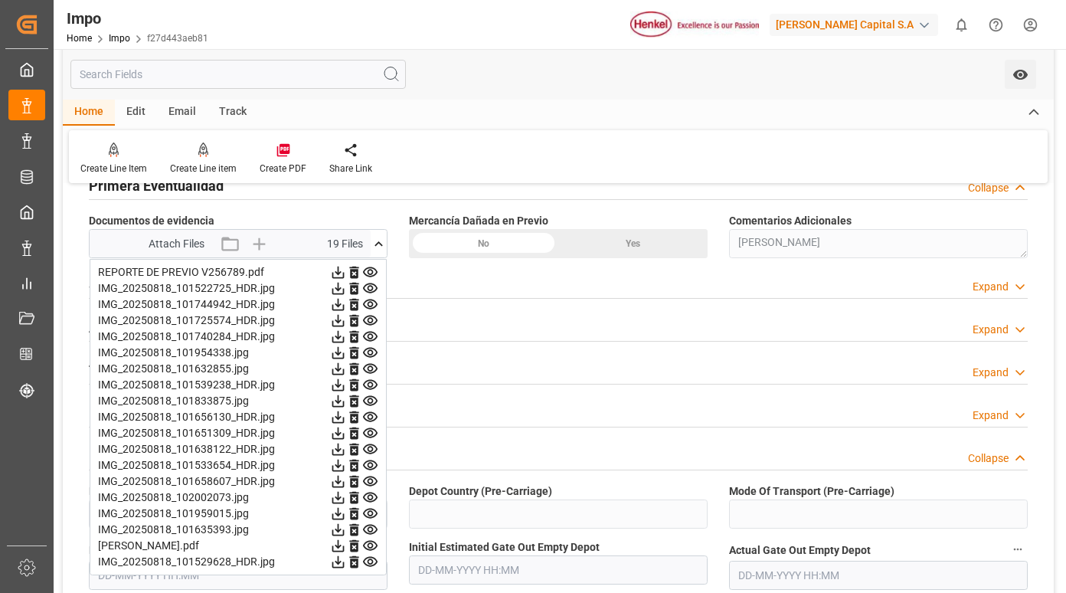
click at [346, 271] on icon at bounding box center [338, 272] width 16 height 16
click at [346, 293] on icon at bounding box center [338, 288] width 16 height 16
click at [345, 305] on icon at bounding box center [338, 305] width 12 height 12
click at [345, 319] on icon at bounding box center [338, 321] width 12 height 12
click at [345, 338] on icon at bounding box center [338, 337] width 12 height 12
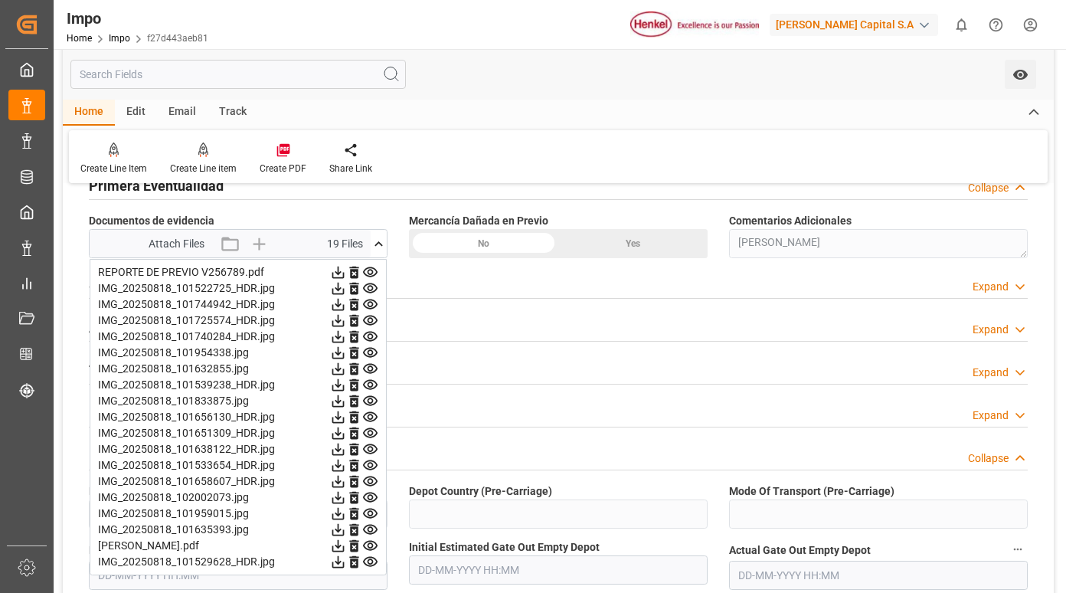
click at [346, 346] on icon at bounding box center [338, 353] width 16 height 16
click at [346, 363] on icon at bounding box center [338, 369] width 16 height 16
click at [346, 381] on icon at bounding box center [338, 385] width 16 height 16
click at [346, 394] on icon at bounding box center [338, 401] width 16 height 16
click at [345, 415] on icon at bounding box center [338, 417] width 12 height 12
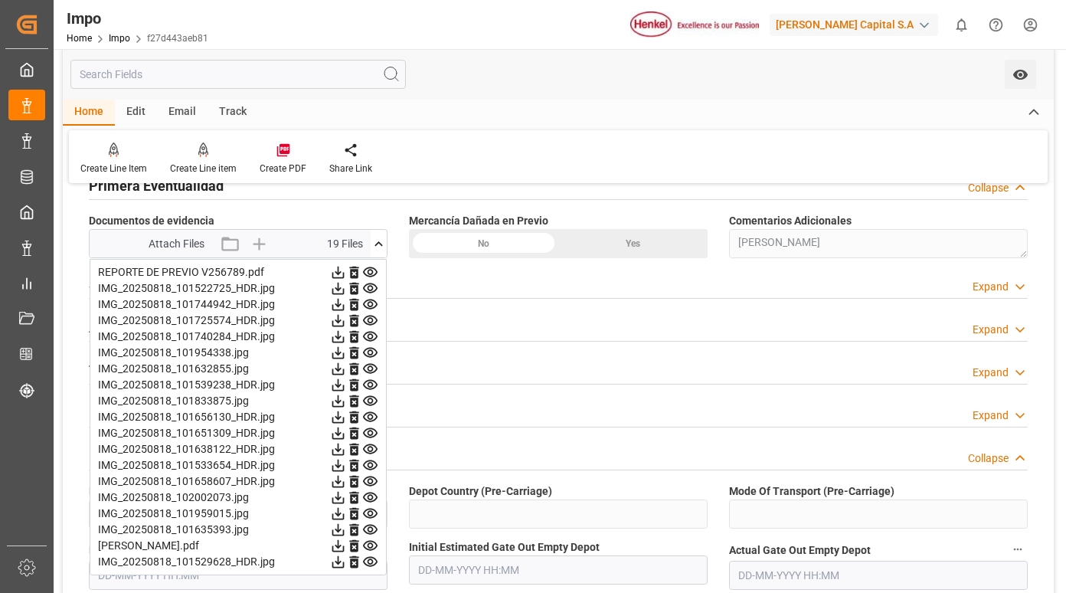
click at [345, 429] on icon at bounding box center [338, 433] width 12 height 12
click at [345, 445] on icon at bounding box center [338, 449] width 12 height 12
click at [345, 467] on icon at bounding box center [338, 465] width 12 height 12
click at [345, 484] on icon at bounding box center [338, 481] width 12 height 12
click at [346, 498] on icon at bounding box center [338, 497] width 16 height 16
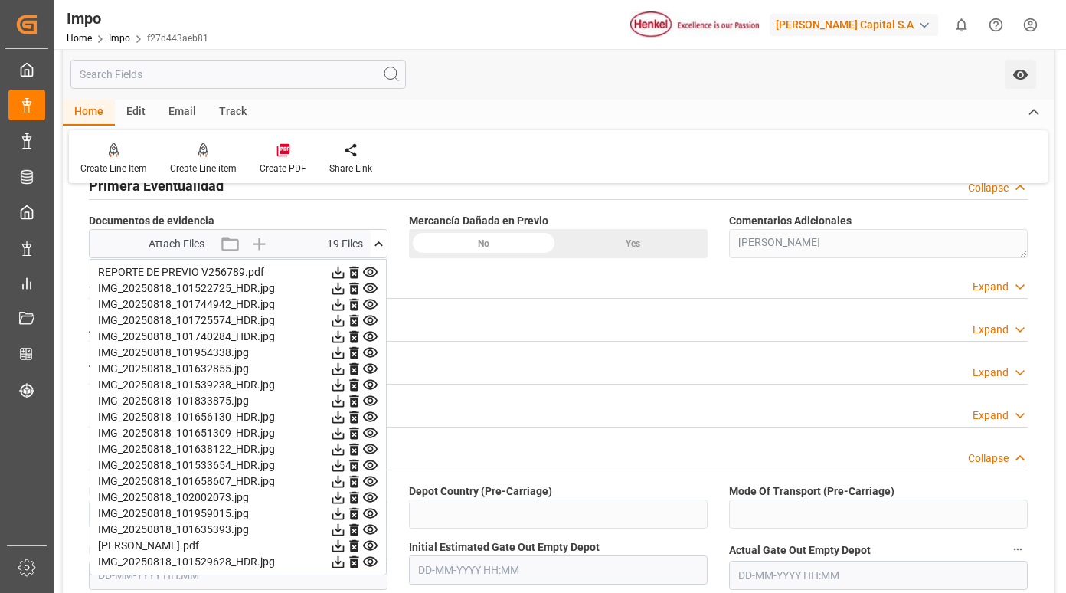
click at [345, 509] on icon at bounding box center [338, 514] width 12 height 12
click at [345, 525] on icon at bounding box center [338, 530] width 12 height 12
click at [346, 542] on icon at bounding box center [338, 545] width 16 height 16
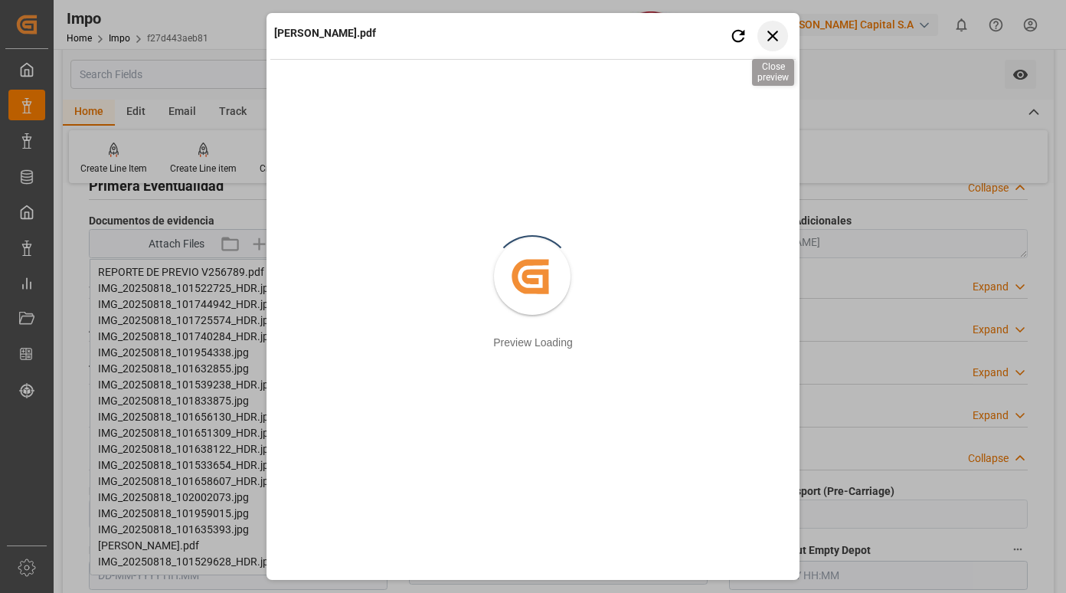
click at [771, 41] on icon "button" at bounding box center [772, 35] width 19 height 19
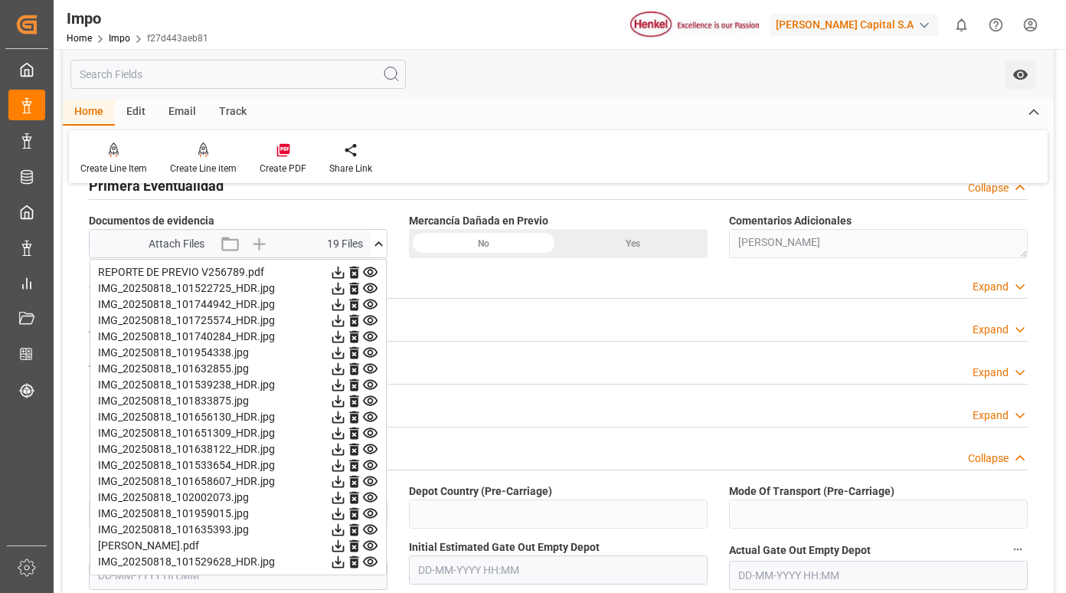
click at [346, 289] on icon at bounding box center [338, 288] width 16 height 16
click at [345, 309] on icon at bounding box center [338, 305] width 12 height 12
click at [346, 319] on icon at bounding box center [338, 320] width 16 height 16
click at [345, 334] on icon at bounding box center [338, 337] width 12 height 12
click at [346, 351] on icon at bounding box center [338, 353] width 16 height 16
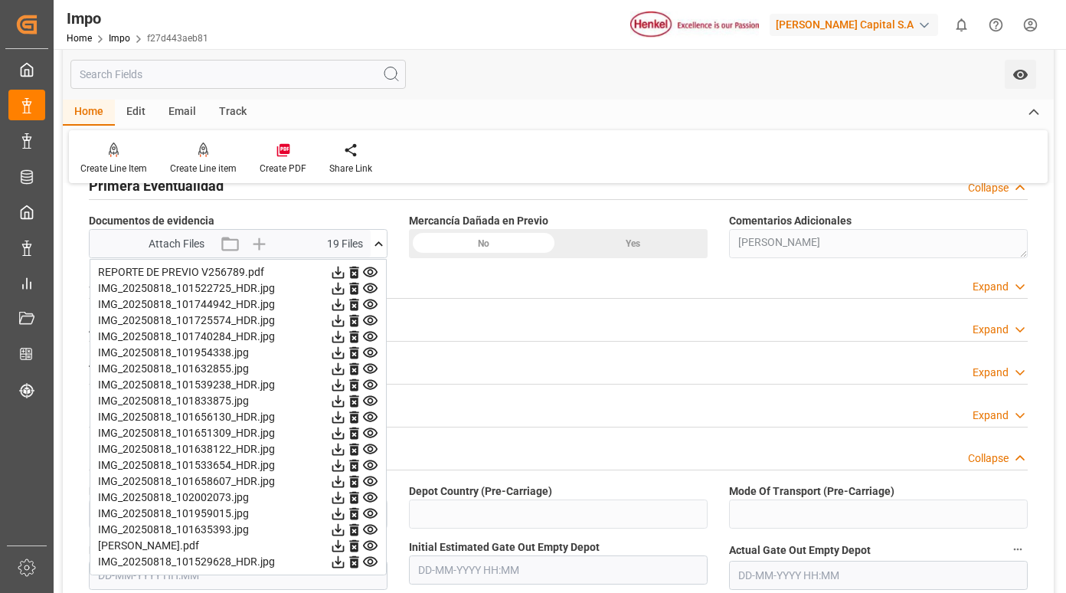
click at [345, 365] on icon at bounding box center [338, 369] width 12 height 12
click at [346, 382] on icon at bounding box center [338, 385] width 16 height 16
click at [346, 409] on icon at bounding box center [338, 417] width 16 height 16
click at [345, 414] on icon at bounding box center [338, 417] width 12 height 12
click at [346, 427] on icon at bounding box center [338, 433] width 16 height 16
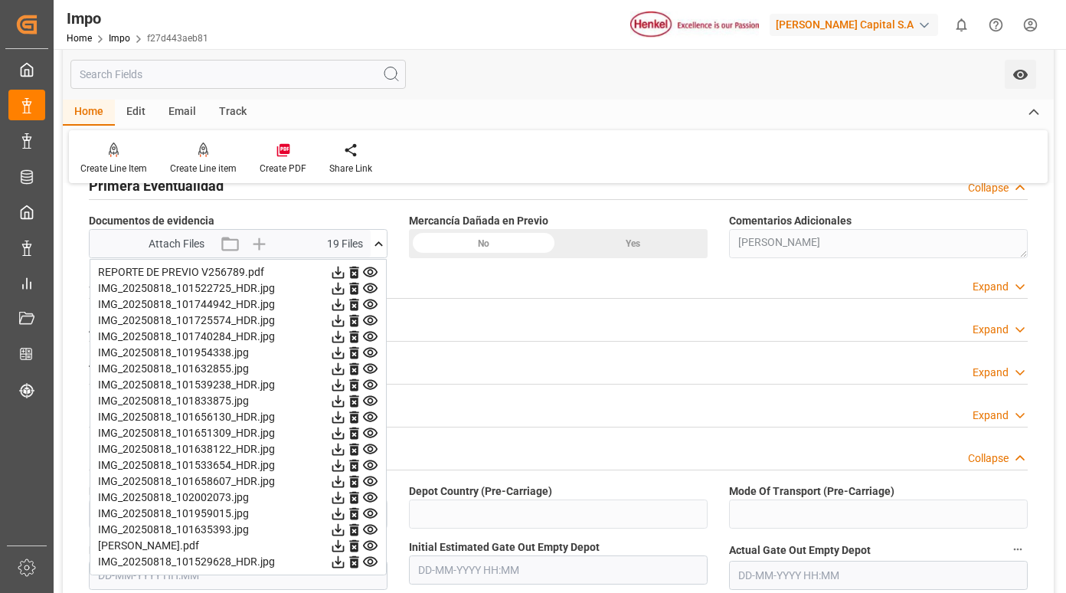
click at [346, 443] on icon at bounding box center [338, 449] width 16 height 16
click at [345, 461] on icon at bounding box center [338, 465] width 12 height 12
click at [346, 481] on icon at bounding box center [338, 481] width 16 height 16
click at [345, 497] on icon at bounding box center [338, 498] width 12 height 12
click at [346, 511] on icon at bounding box center [338, 513] width 16 height 16
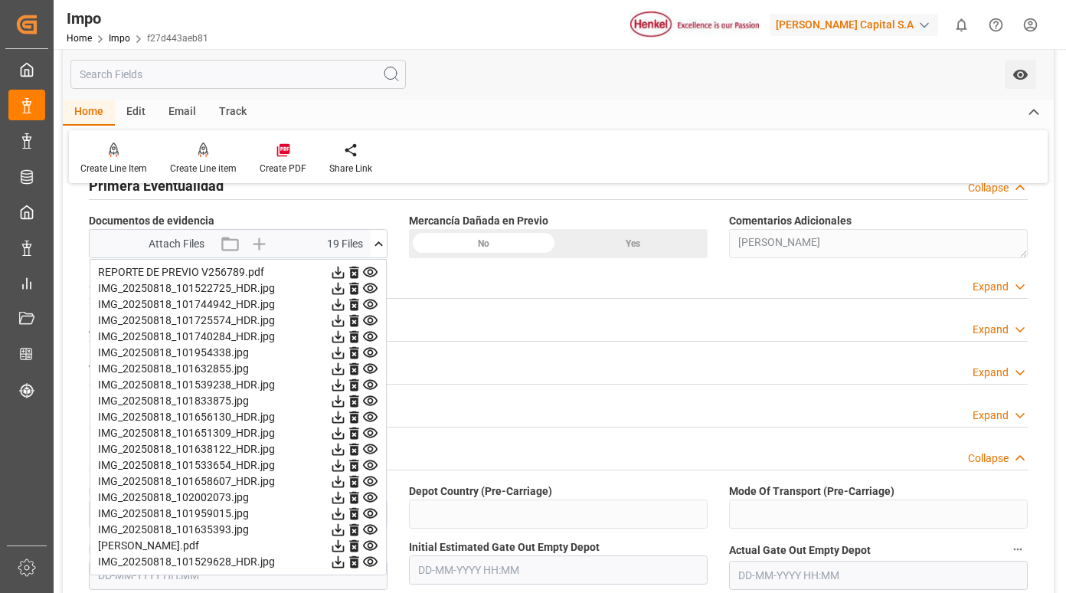
click at [345, 531] on icon at bounding box center [338, 530] width 12 height 12
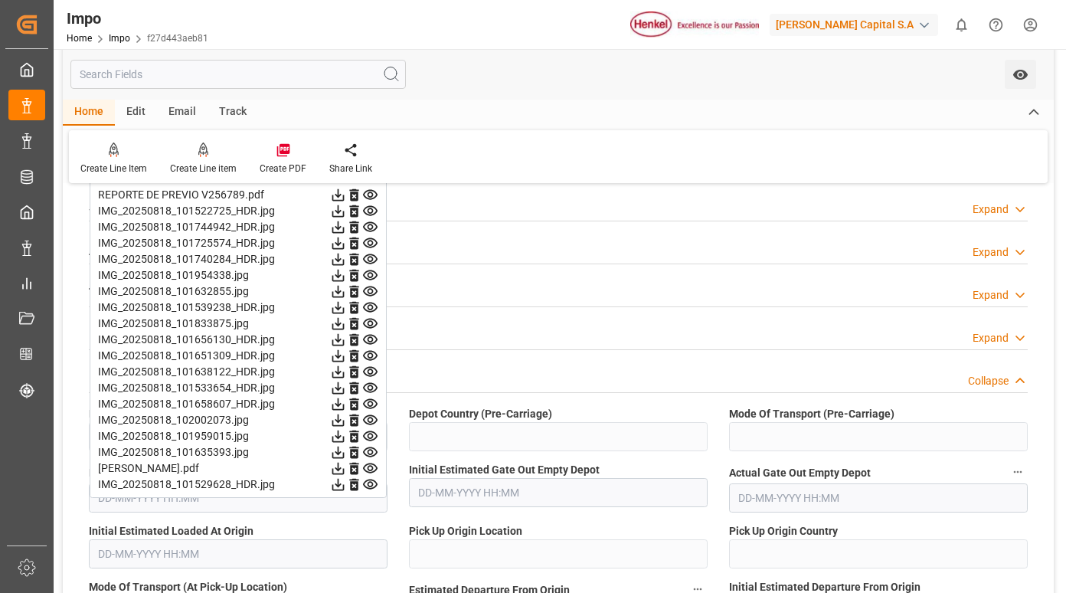
scroll to position [1378, 0]
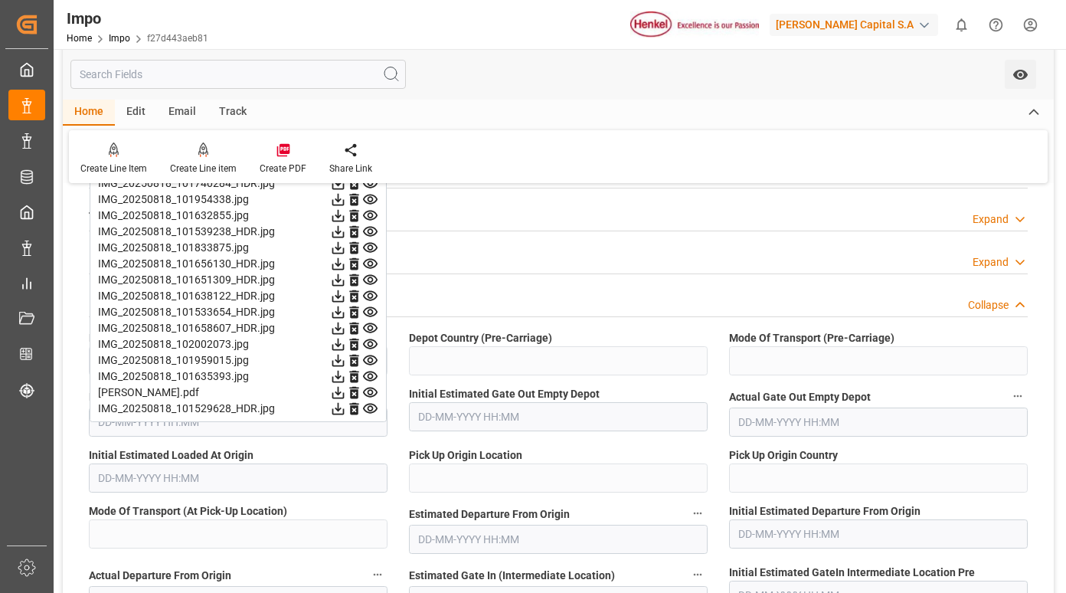
click at [346, 408] on icon at bounding box center [338, 408] width 16 height 16
click at [345, 377] on icon at bounding box center [338, 377] width 12 height 12
click at [345, 360] on icon at bounding box center [338, 360] width 12 height 12
click at [345, 341] on icon at bounding box center [338, 344] width 12 height 12
click at [346, 364] on icon at bounding box center [338, 360] width 16 height 16
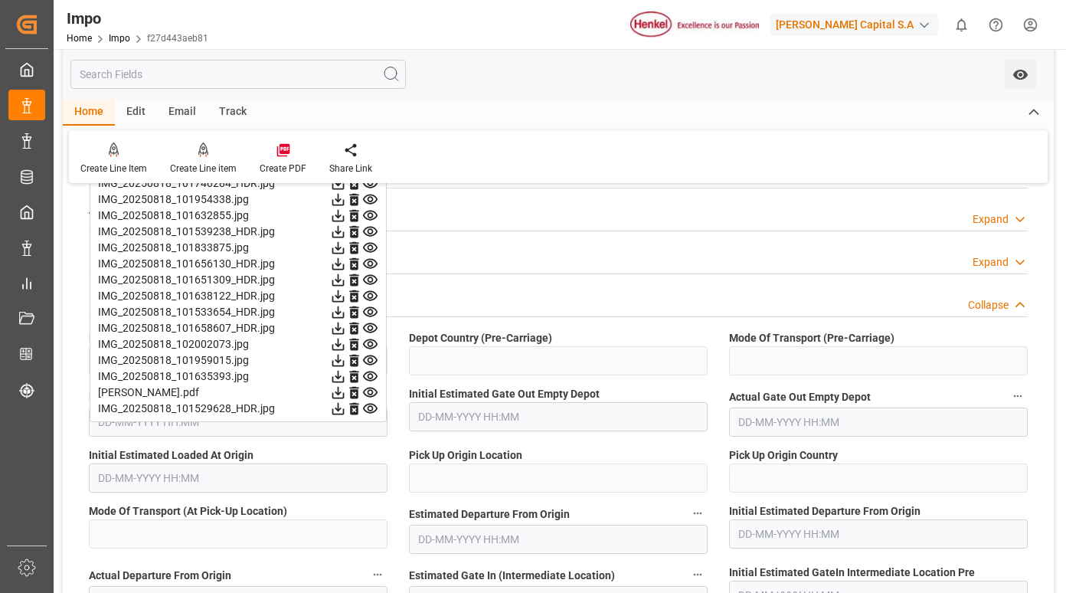
click at [346, 383] on icon at bounding box center [338, 376] width 16 height 16
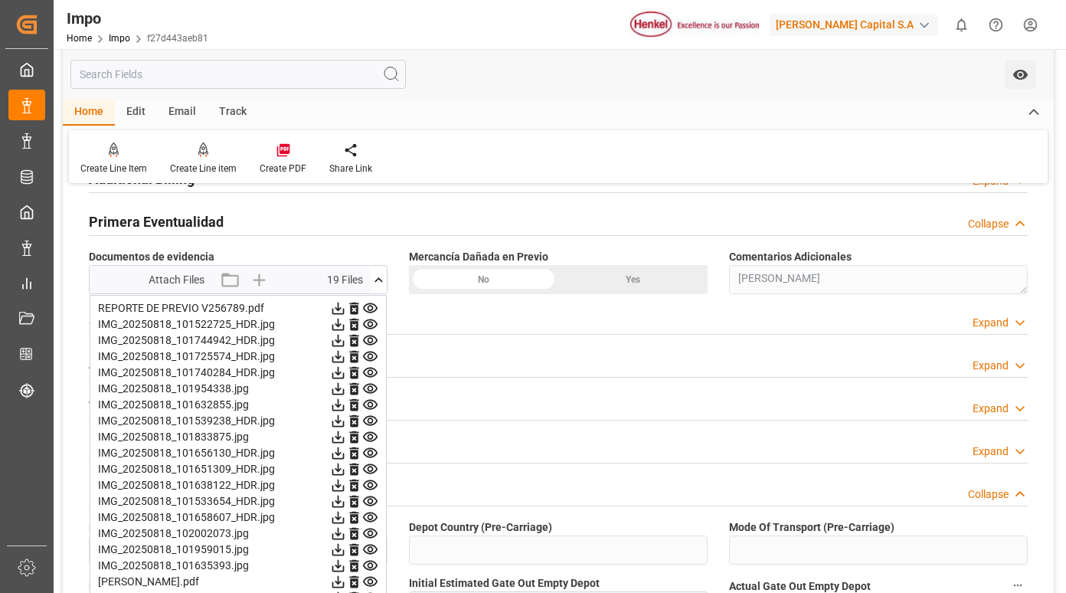
scroll to position [1225, 0]
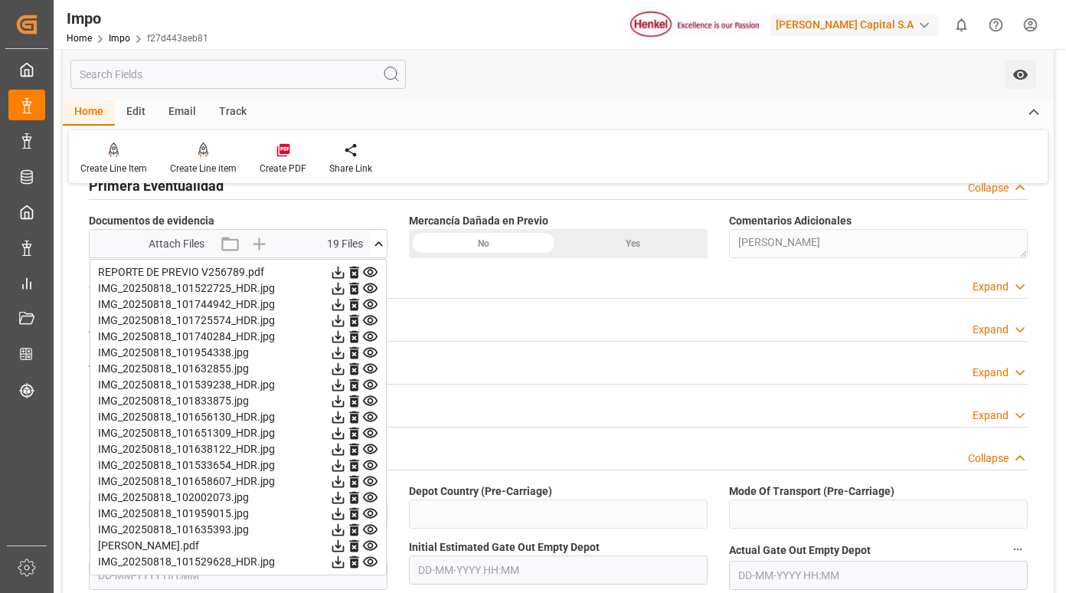
click at [346, 286] on icon at bounding box center [338, 288] width 16 height 16
click at [346, 302] on icon at bounding box center [338, 304] width 16 height 16
click at [346, 321] on icon at bounding box center [338, 320] width 16 height 16
click at [346, 337] on icon at bounding box center [338, 336] width 16 height 16
click at [346, 358] on icon at bounding box center [338, 353] width 16 height 16
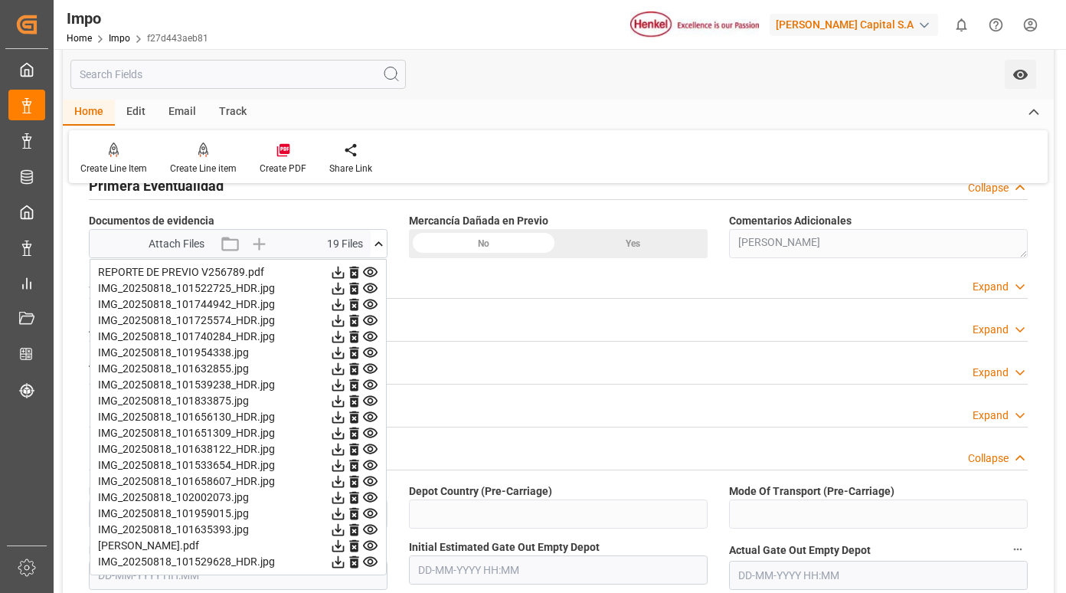
click at [345, 372] on icon at bounding box center [338, 369] width 12 height 12
click at [345, 415] on icon at bounding box center [338, 417] width 12 height 12
click at [345, 431] on icon at bounding box center [338, 433] width 12 height 12
click at [345, 453] on icon at bounding box center [338, 449] width 12 height 12
click at [345, 464] on icon at bounding box center [338, 465] width 12 height 12
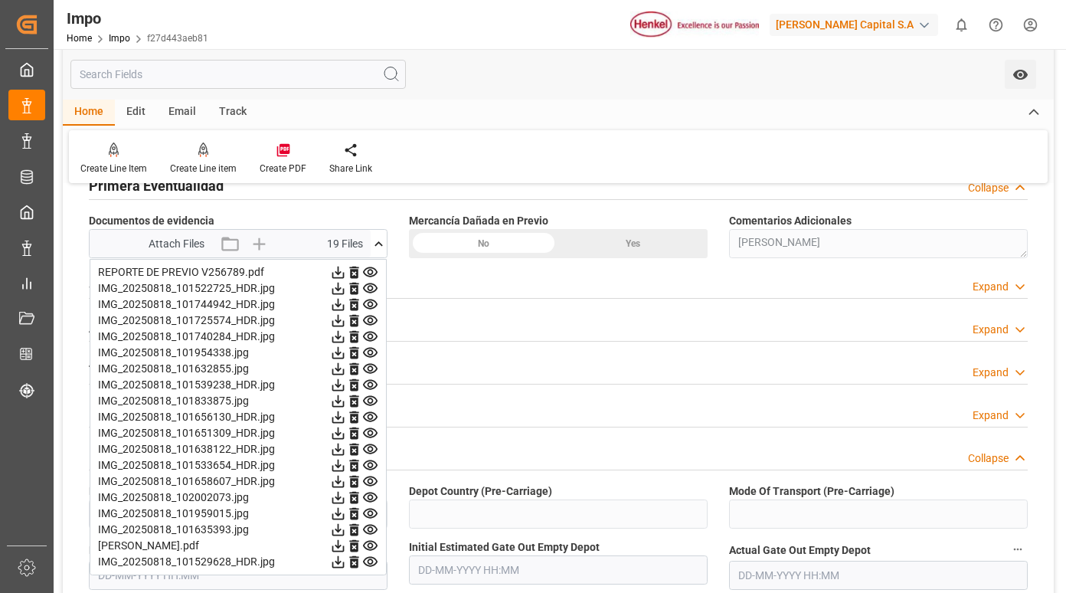
click at [346, 482] on icon at bounding box center [338, 481] width 16 height 16
click at [345, 495] on icon at bounding box center [338, 498] width 12 height 12
click at [346, 510] on icon at bounding box center [338, 513] width 16 height 16
click at [346, 523] on icon at bounding box center [338, 529] width 16 height 16
click at [346, 561] on icon at bounding box center [338, 562] width 16 height 16
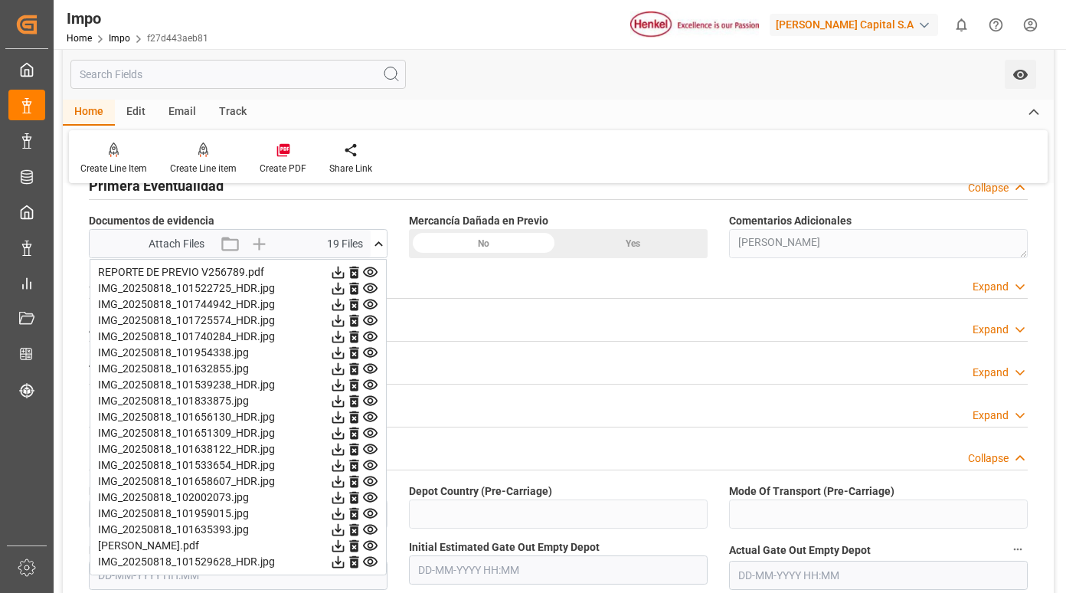
click at [345, 272] on icon at bounding box center [338, 272] width 12 height 12
click at [346, 291] on icon at bounding box center [338, 288] width 16 height 16
click at [346, 287] on icon at bounding box center [338, 288] width 16 height 16
click at [346, 310] on icon at bounding box center [338, 304] width 16 height 16
click at [346, 319] on icon at bounding box center [338, 320] width 16 height 16
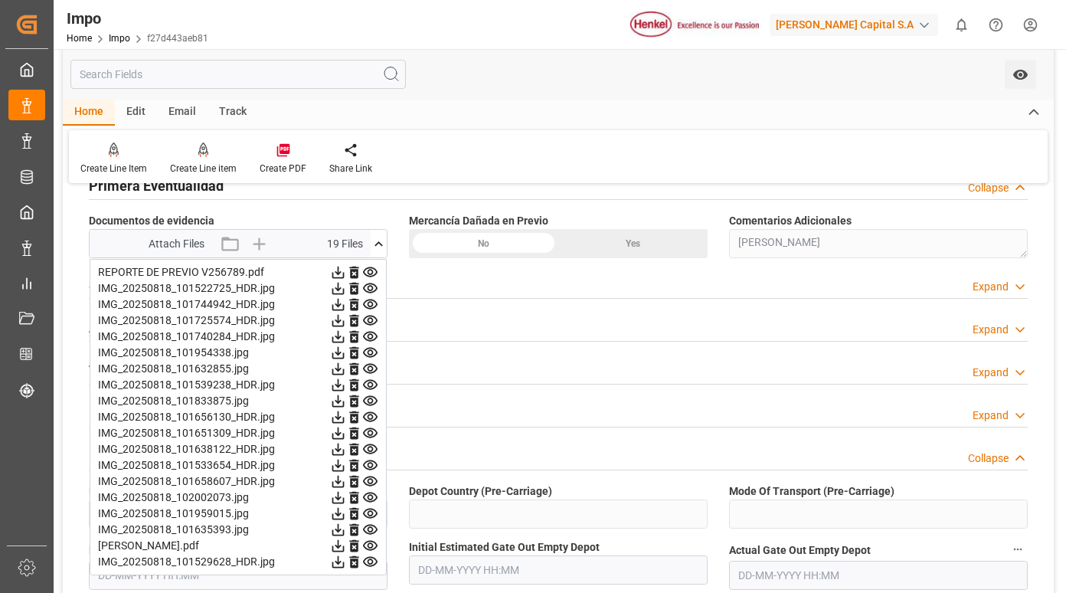
click at [345, 335] on icon at bounding box center [338, 337] width 12 height 12
click at [346, 349] on icon at bounding box center [338, 353] width 16 height 16
click at [345, 369] on icon at bounding box center [338, 369] width 12 height 12
click at [345, 385] on icon at bounding box center [338, 385] width 12 height 12
click at [346, 404] on icon at bounding box center [338, 401] width 16 height 16
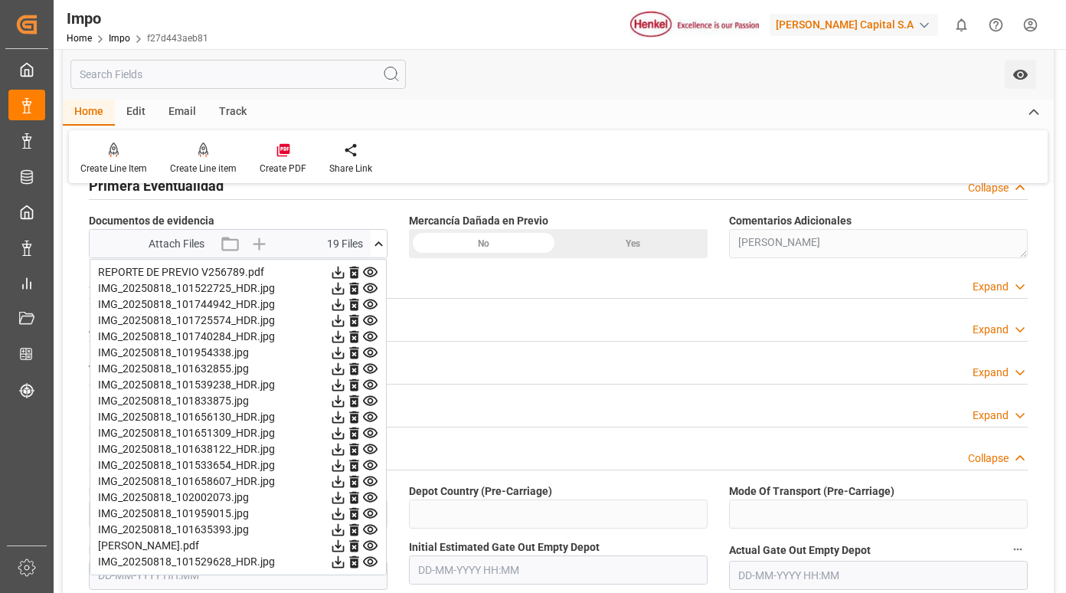
click at [346, 400] on icon at bounding box center [338, 401] width 16 height 16
click at [346, 419] on icon at bounding box center [338, 417] width 16 height 16
click at [345, 433] on icon at bounding box center [338, 433] width 12 height 12
click at [346, 449] on icon at bounding box center [338, 449] width 16 height 16
